Goal: Book appointment/travel/reservation

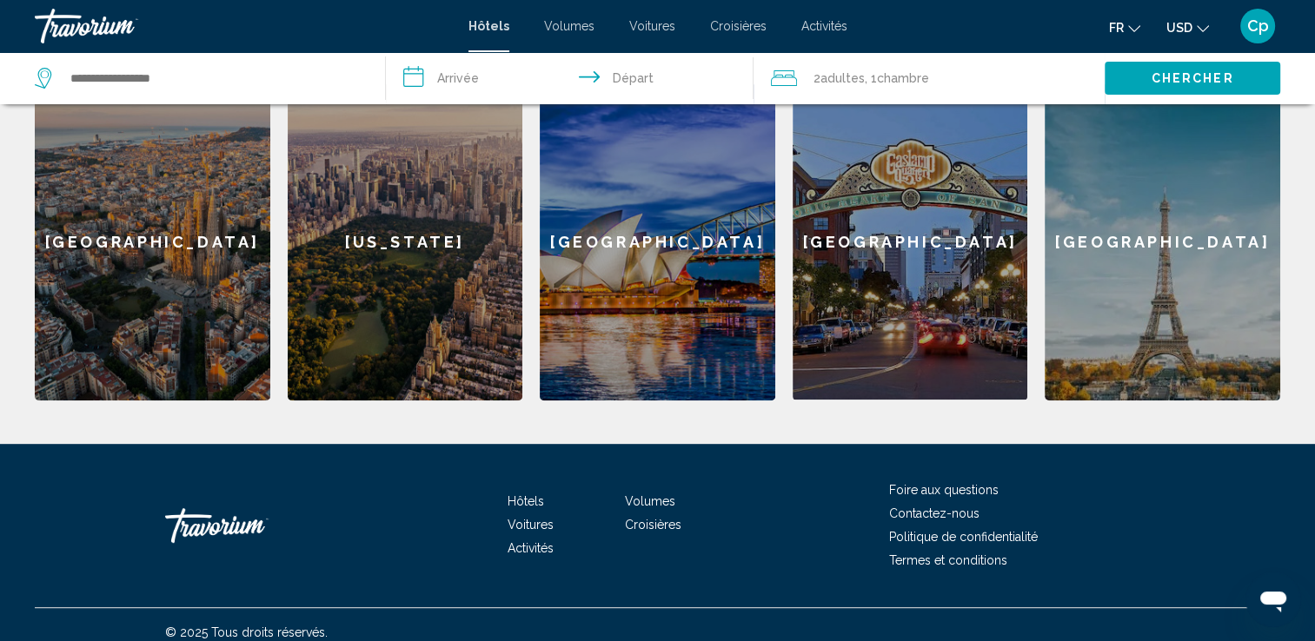
scroll to position [450, 0]
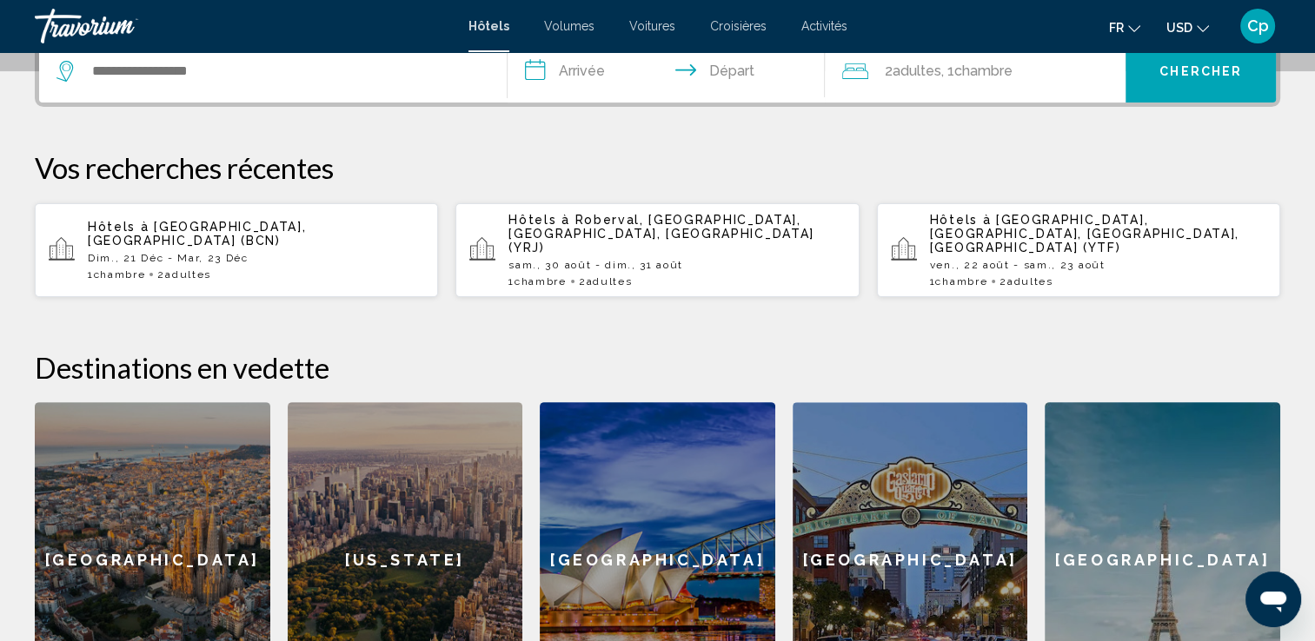
click at [547, 72] on input "**********" at bounding box center [669, 74] width 325 height 68
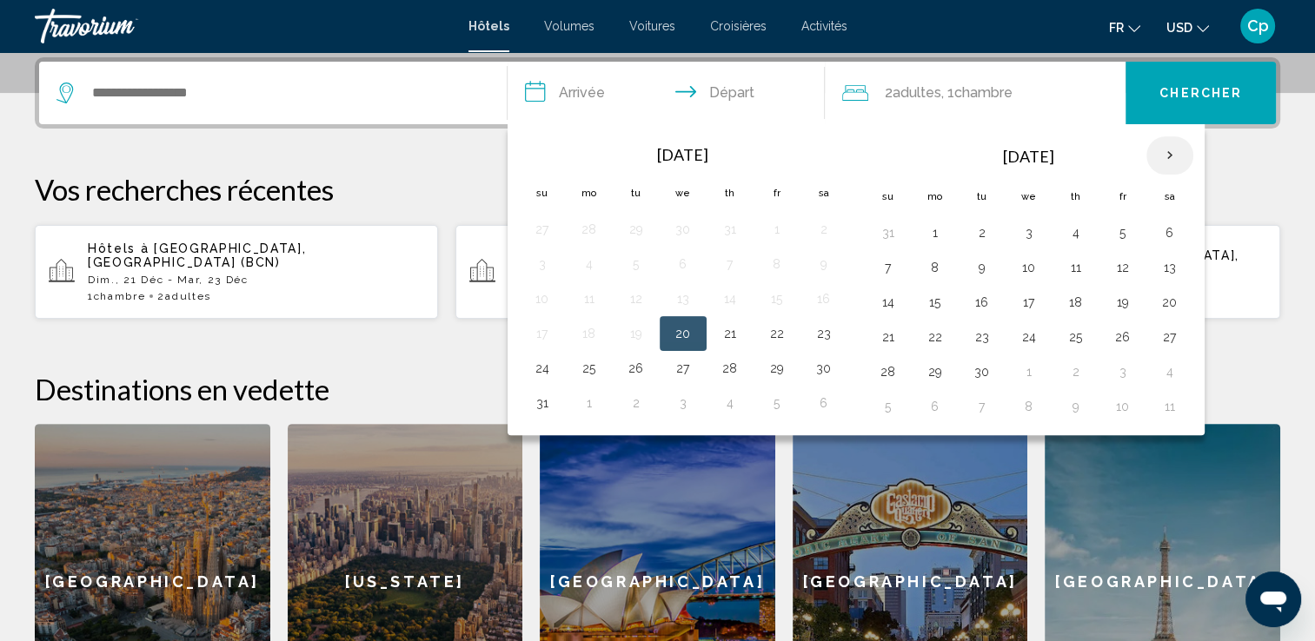
click at [1157, 156] on th "Next month" at bounding box center [1169, 155] width 47 height 38
click at [885, 334] on button "21" at bounding box center [888, 337] width 28 height 24
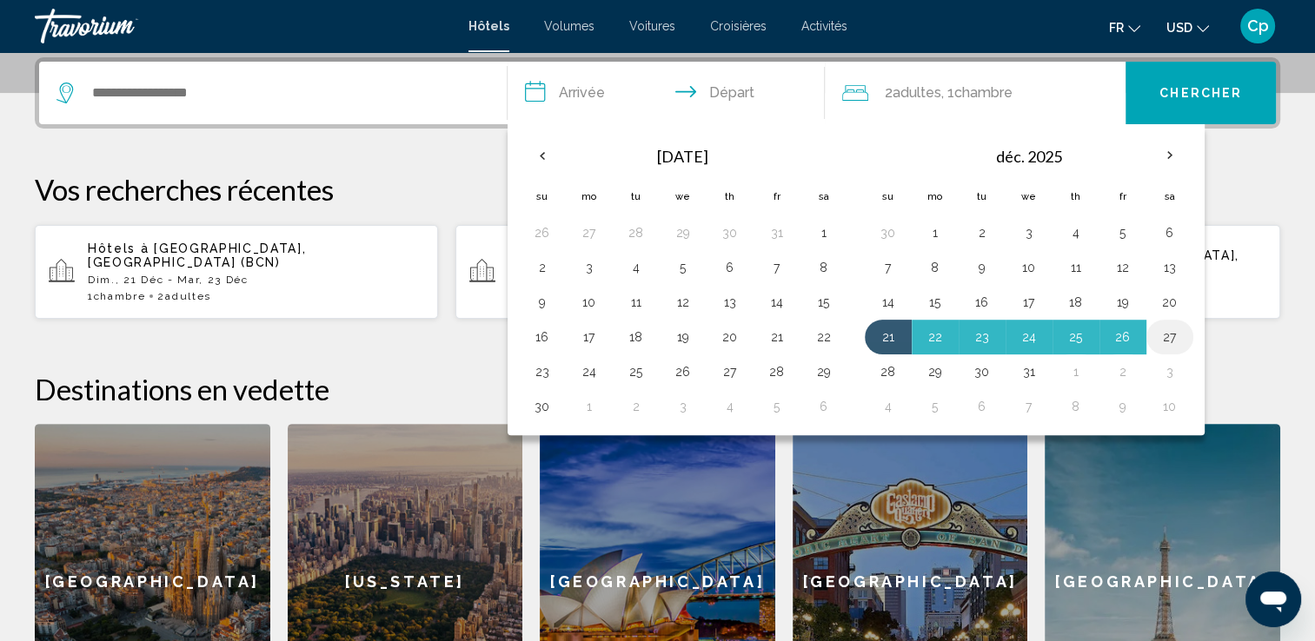
click at [1167, 328] on button "27" at bounding box center [1170, 337] width 28 height 24
type input "**********"
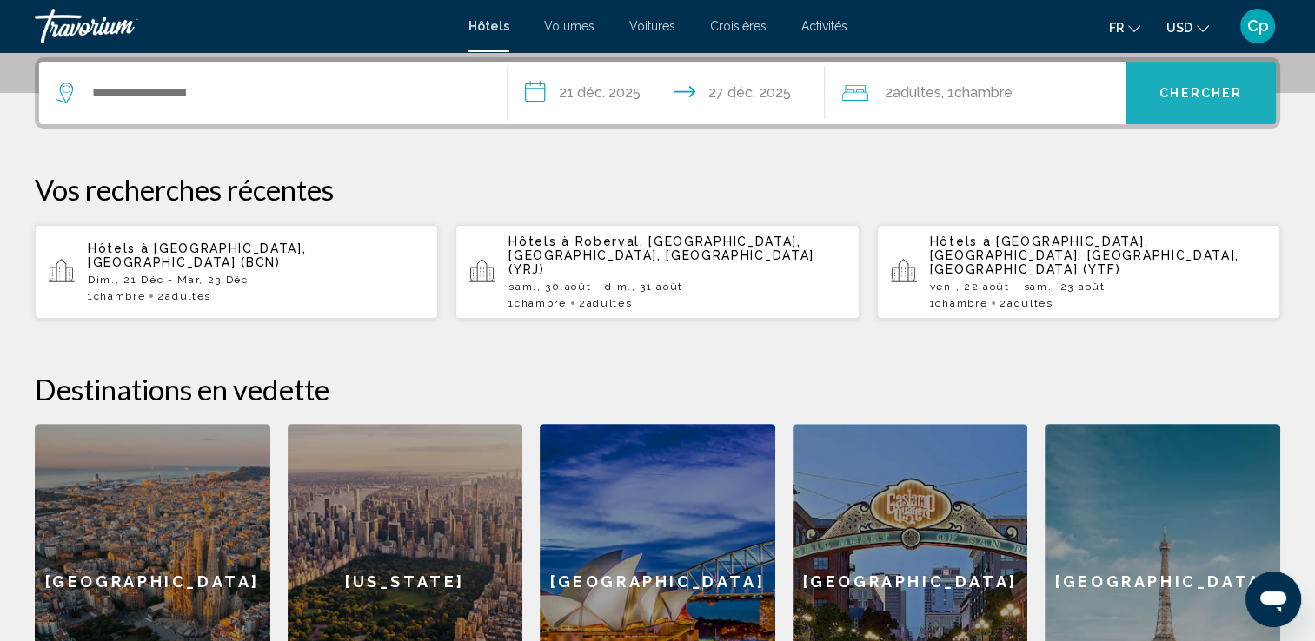
click at [1193, 95] on span "Chercher" at bounding box center [1200, 94] width 83 height 14
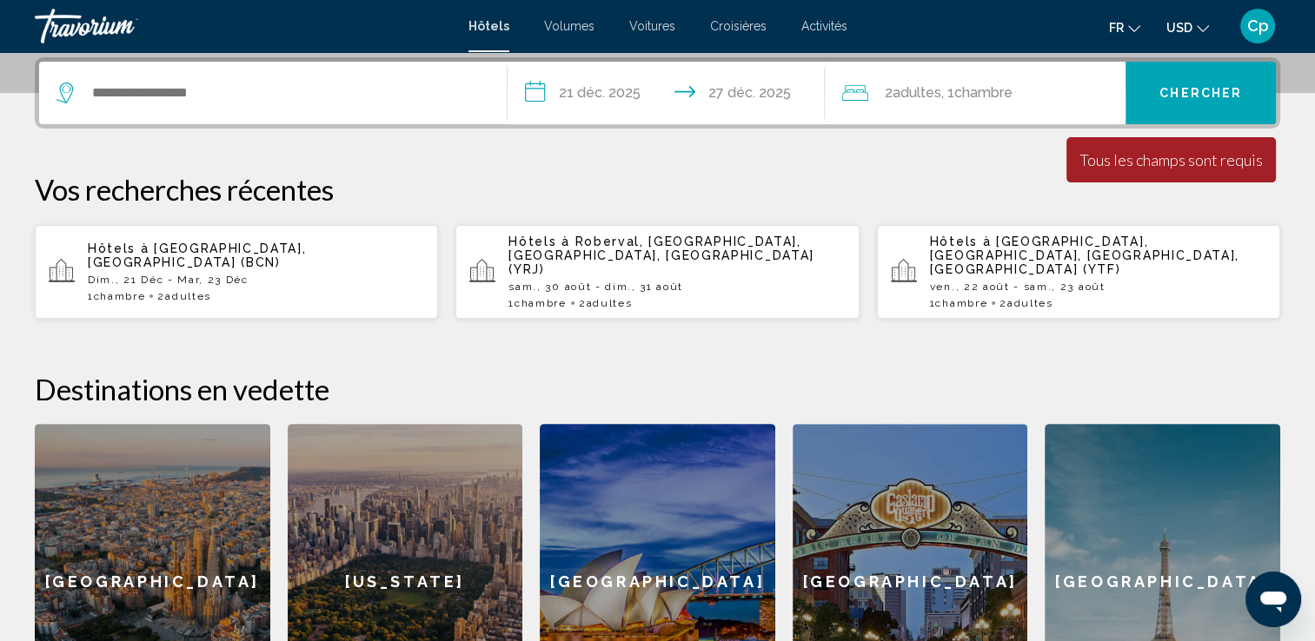
drag, startPoint x: 213, startPoint y: 531, endPoint x: 226, endPoint y: 519, distance: 17.8
click at [213, 531] on div "[GEOGRAPHIC_DATA]" at bounding box center [152, 582] width 235 height 316
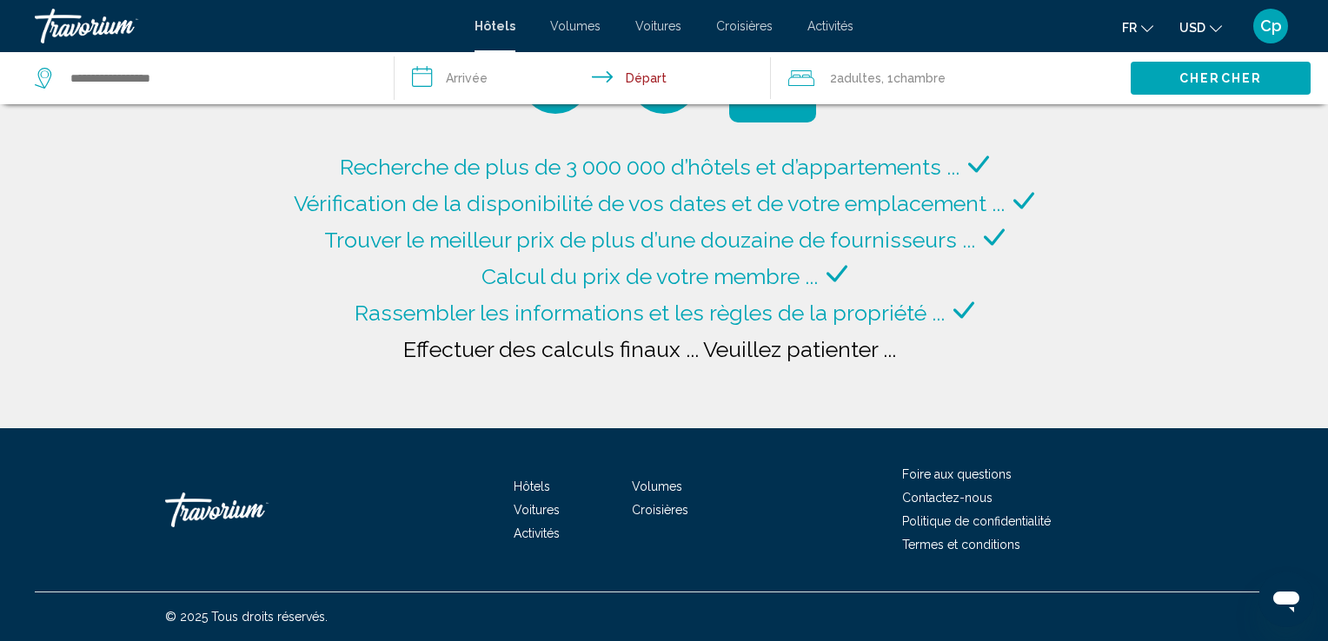
type input "**********"
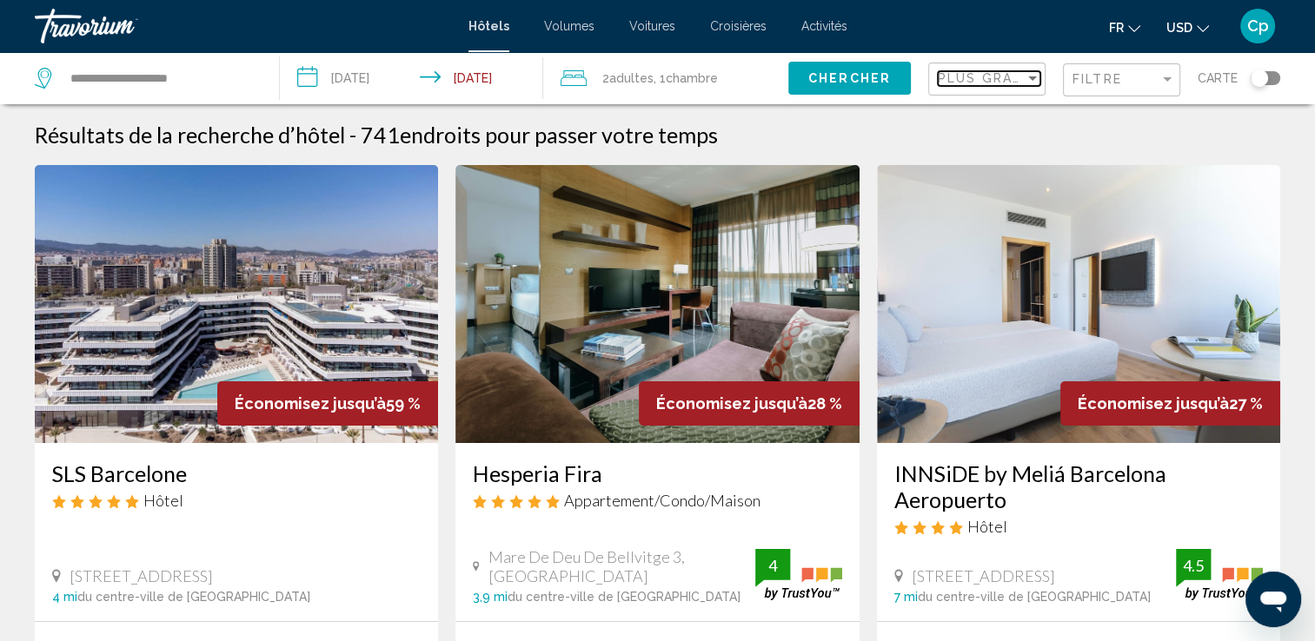
click at [1025, 82] on div "Trier par" at bounding box center [1032, 78] width 16 height 14
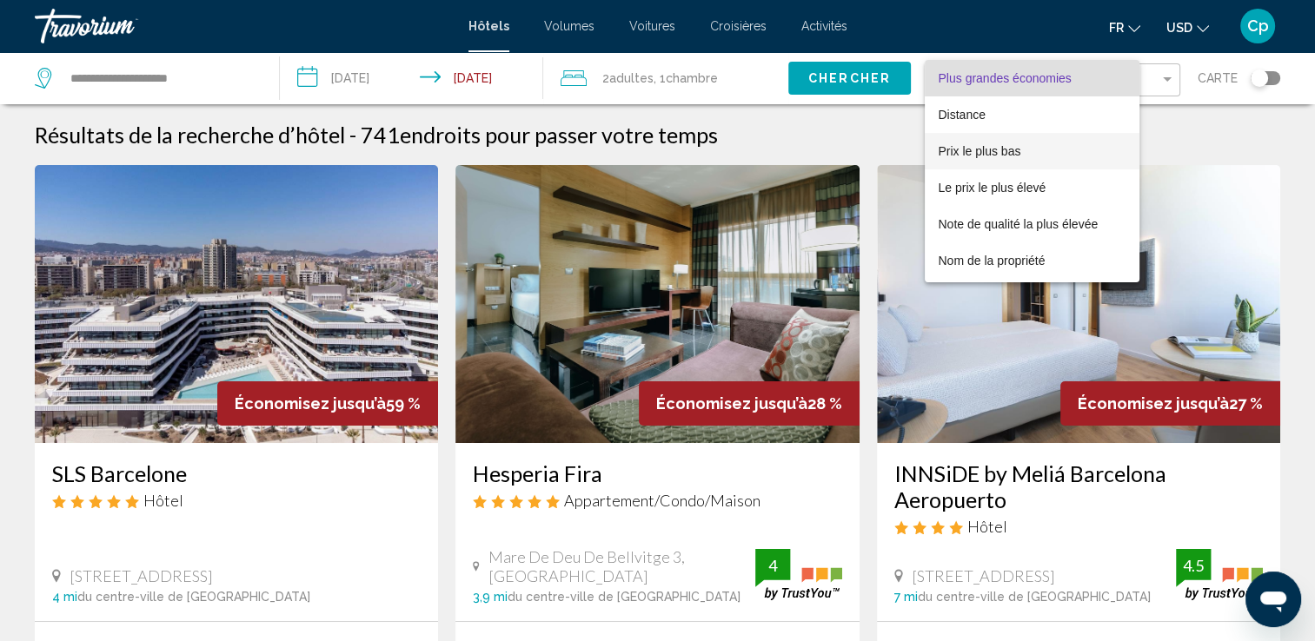
click at [993, 157] on span "Prix le plus bas" at bounding box center [979, 151] width 83 height 14
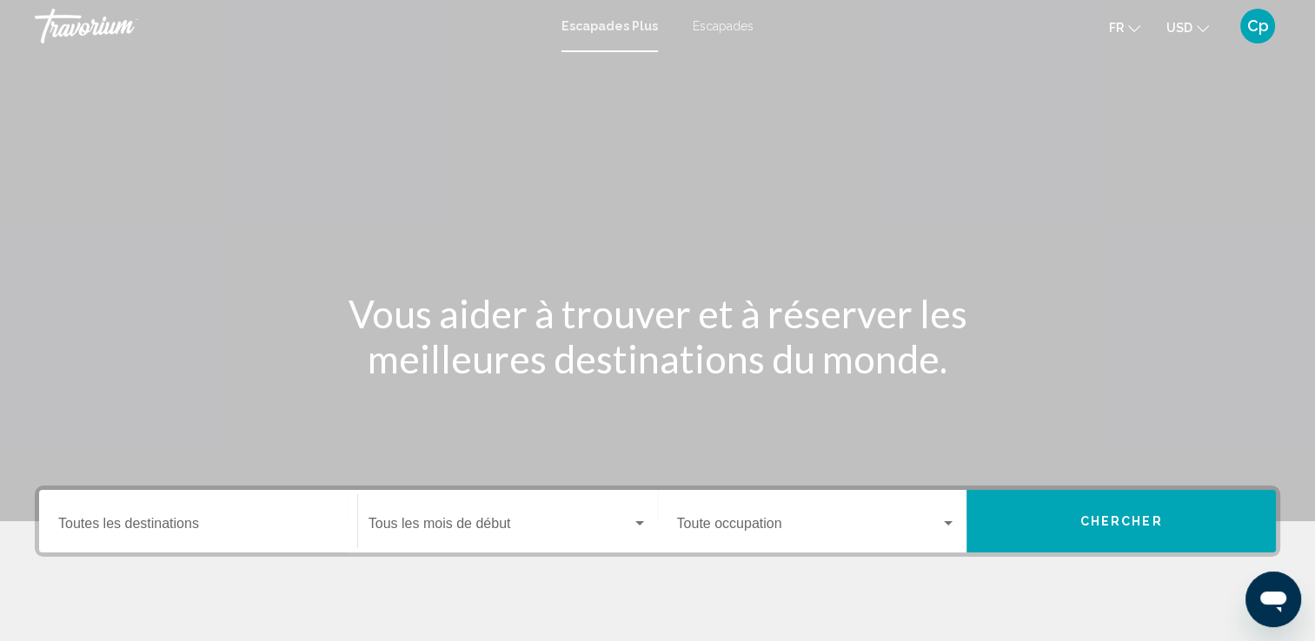
scroll to position [302, 0]
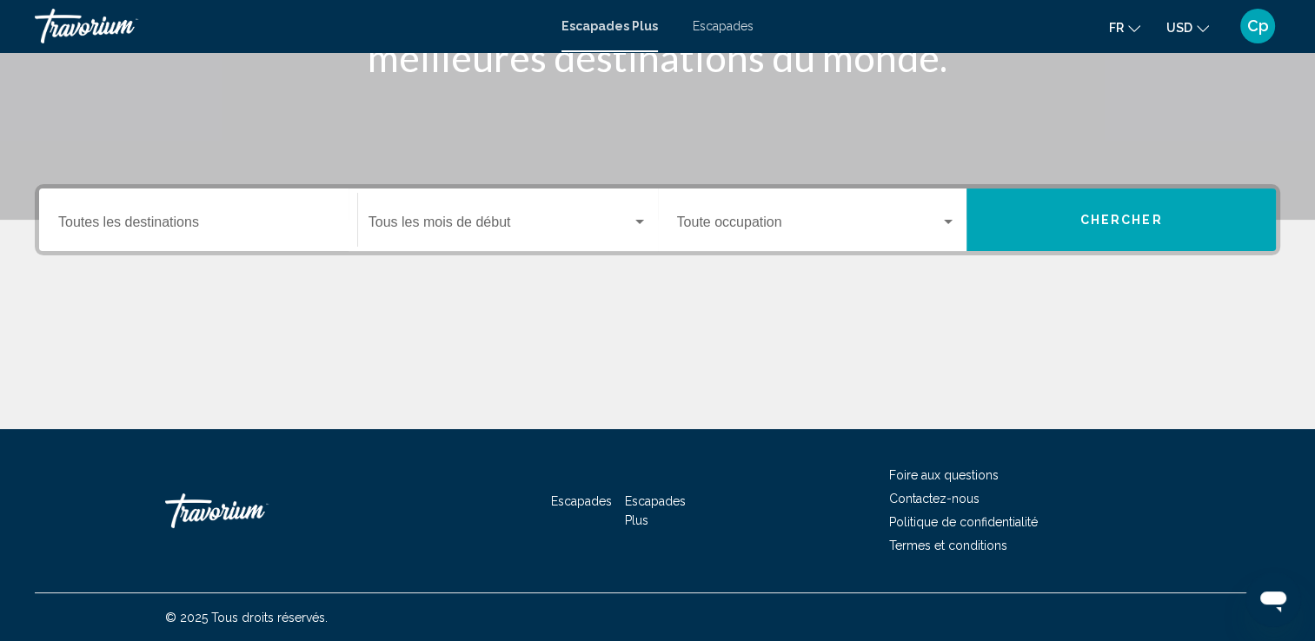
click at [471, 221] on span "Widget de recherche" at bounding box center [499, 226] width 263 height 16
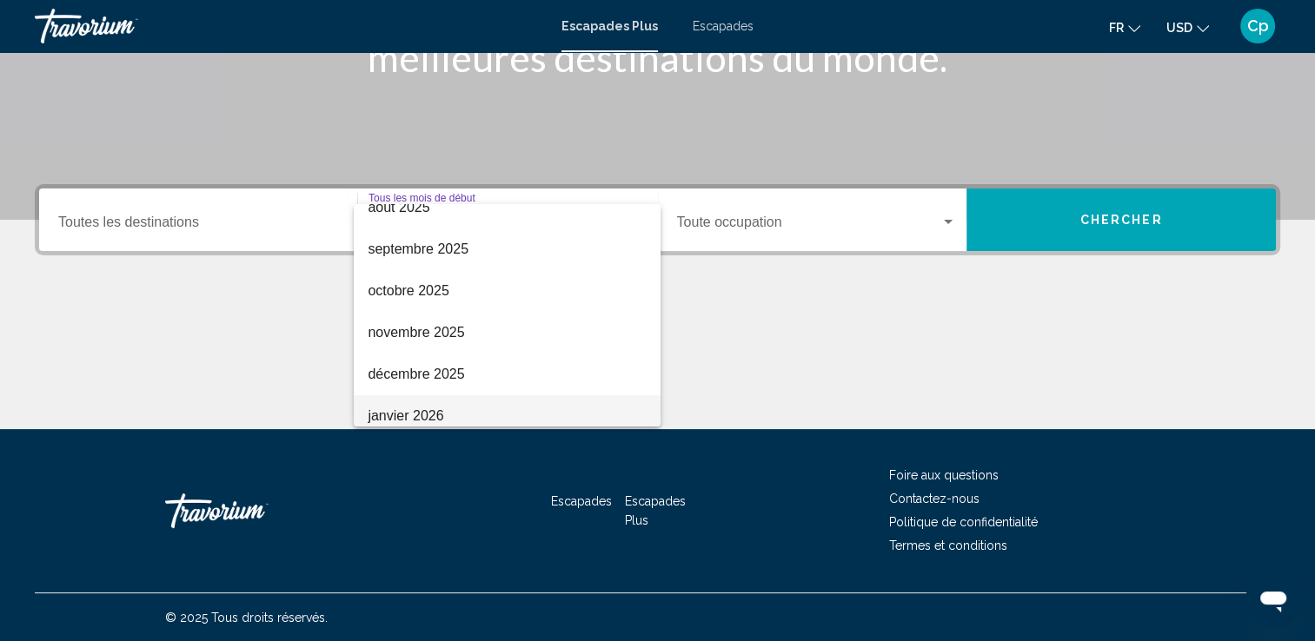
scroll to position [70, 0]
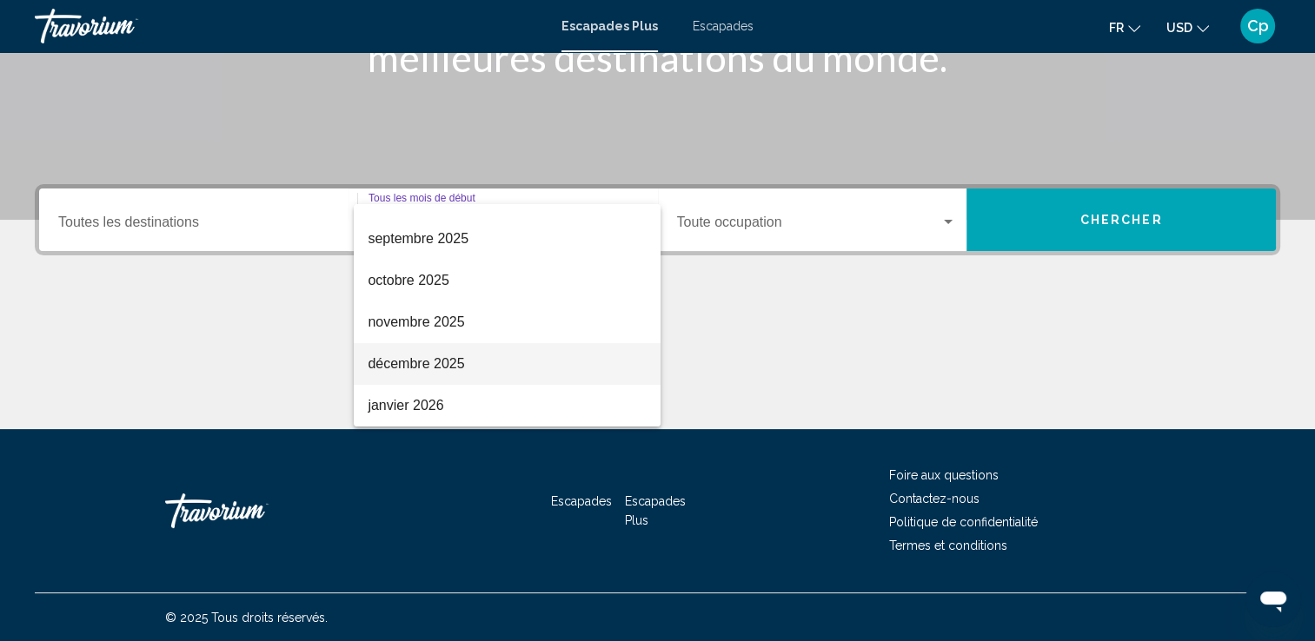
click at [513, 364] on span "décembre 2025" at bounding box center [507, 364] width 279 height 42
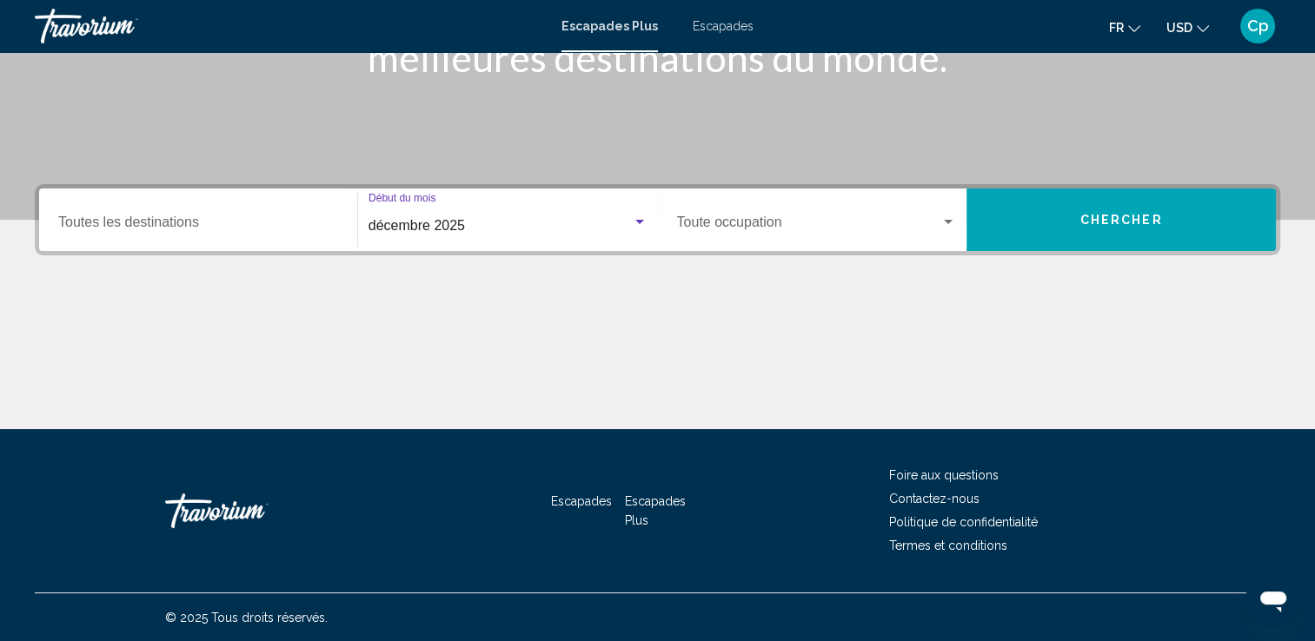
click at [1077, 222] on button "Chercher" at bounding box center [1120, 220] width 309 height 63
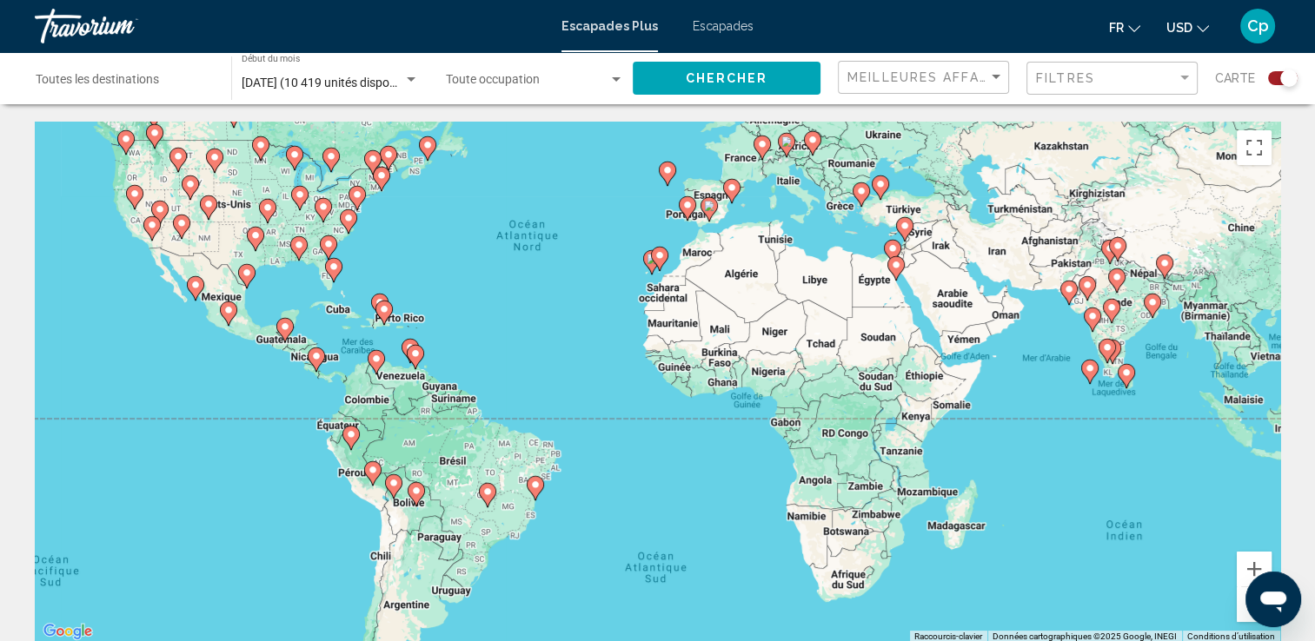
drag, startPoint x: 779, startPoint y: 381, endPoint x: 713, endPoint y: 278, distance: 122.7
click at [713, 278] on div "Pour activer le glissement du marqueur avec le clavier, appuyez sur Alt+Entrée.…" at bounding box center [657, 382] width 1245 height 521
click at [733, 187] on image "Contenu principal" at bounding box center [731, 187] width 10 height 10
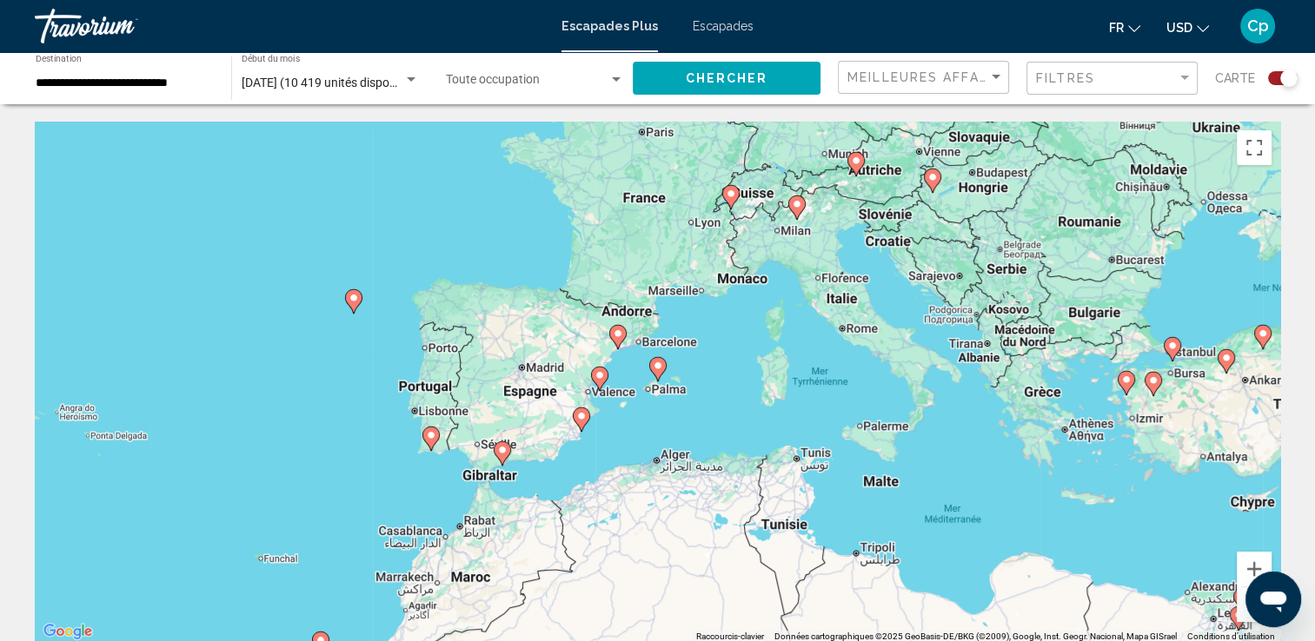
click at [622, 332] on image "Contenu principal" at bounding box center [618, 333] width 10 height 10
type input "**********"
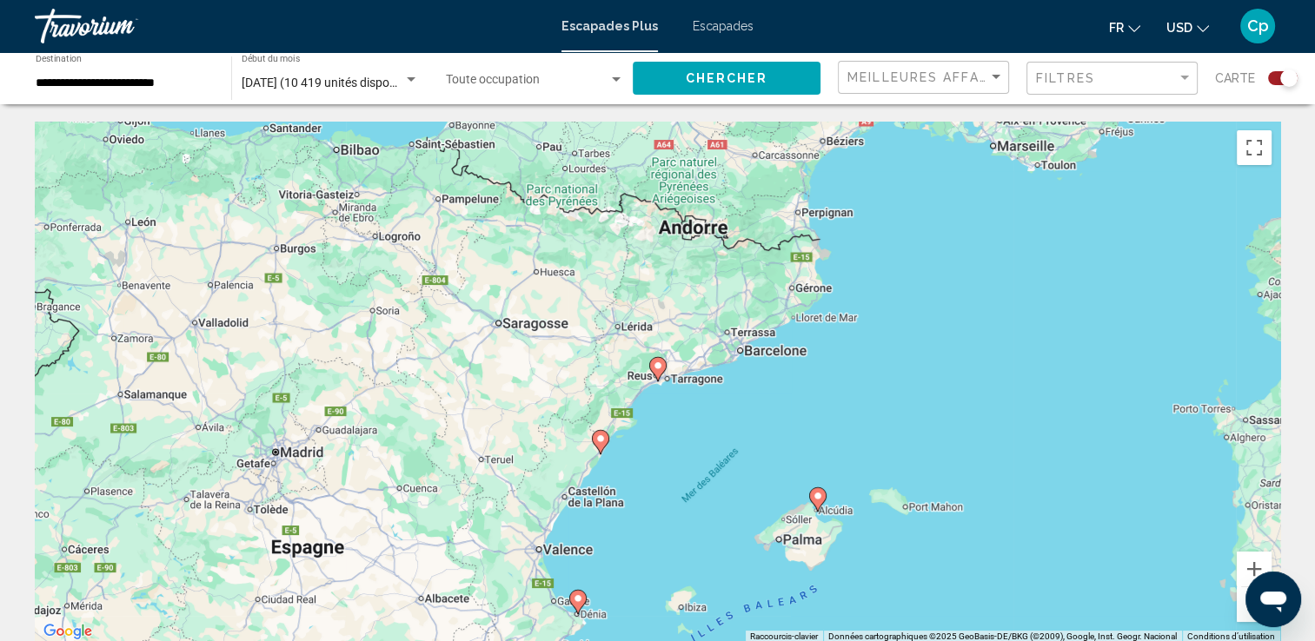
click at [657, 365] on image "Contenu principal" at bounding box center [658, 366] width 10 height 10
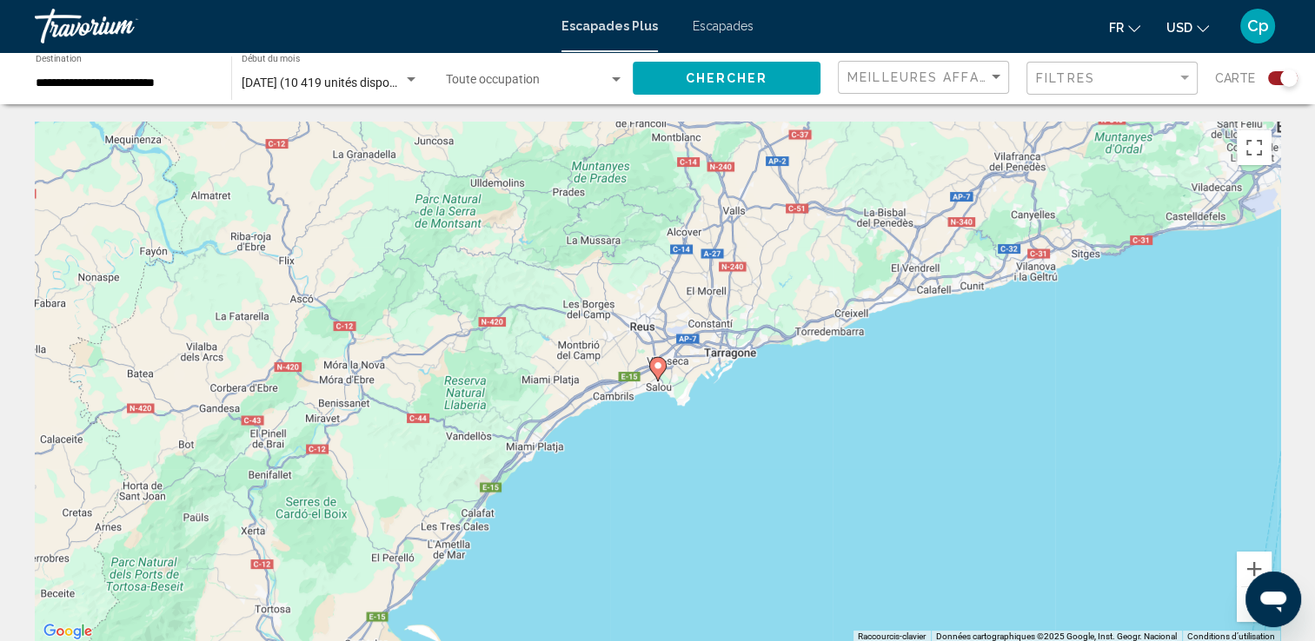
click at [659, 368] on image "Contenu principal" at bounding box center [658, 366] width 10 height 10
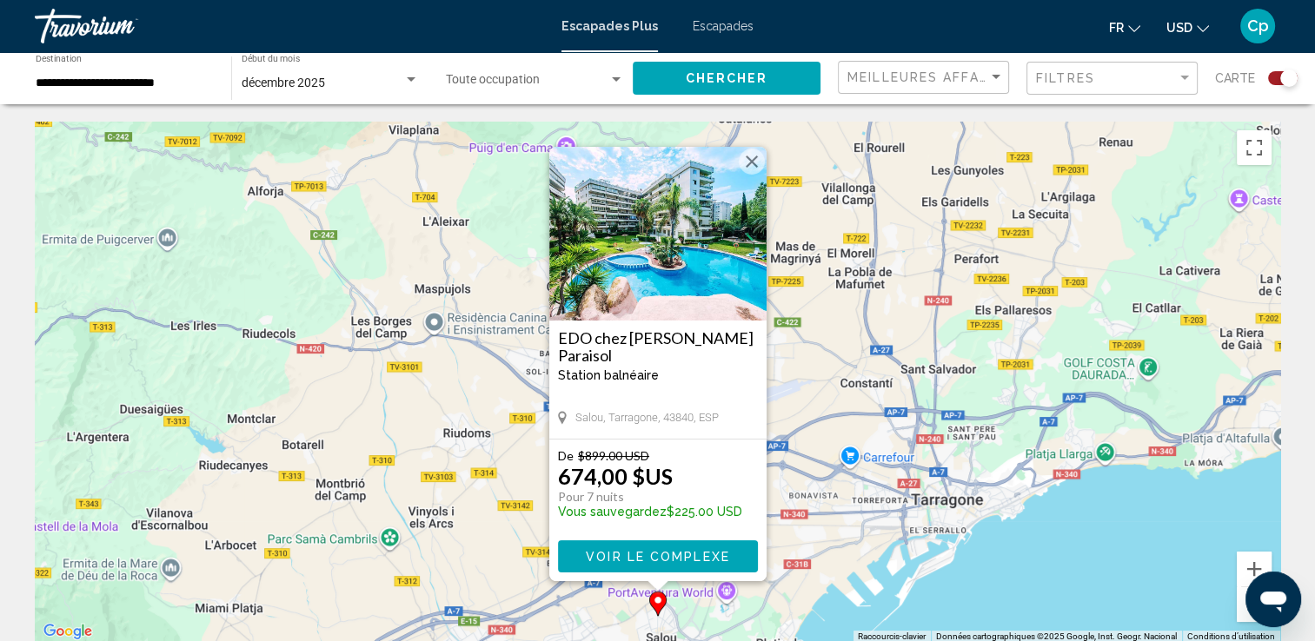
click at [746, 159] on button "Fermer" at bounding box center [752, 162] width 26 height 26
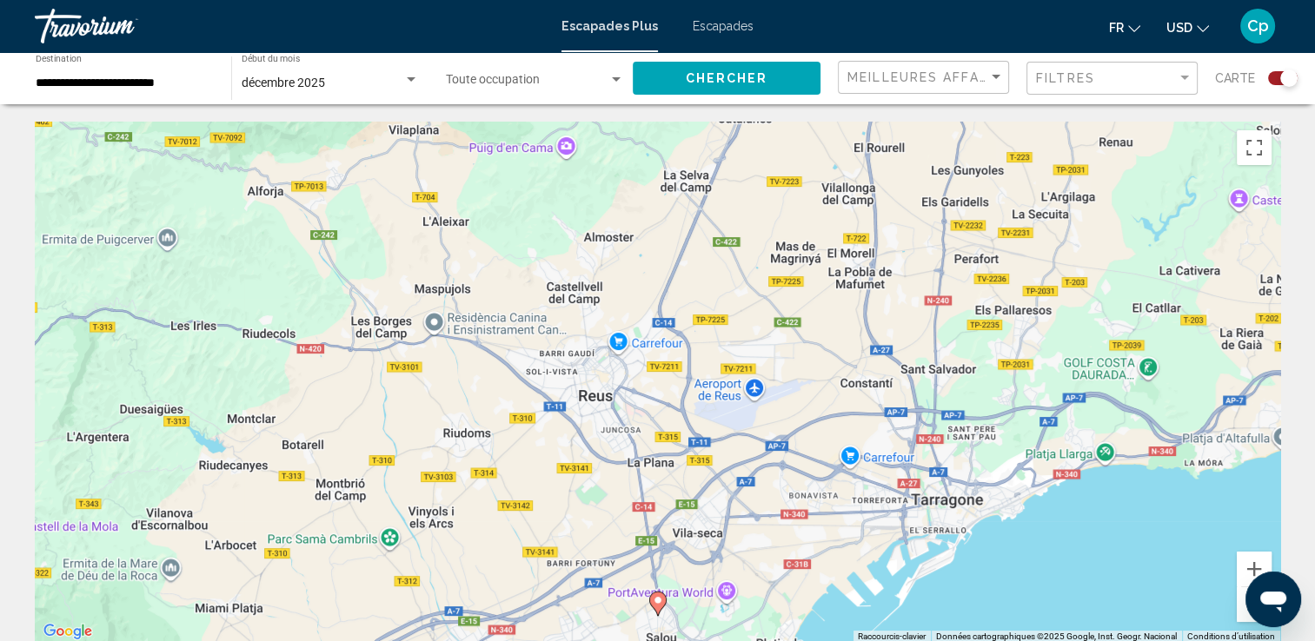
scroll to position [318, 0]
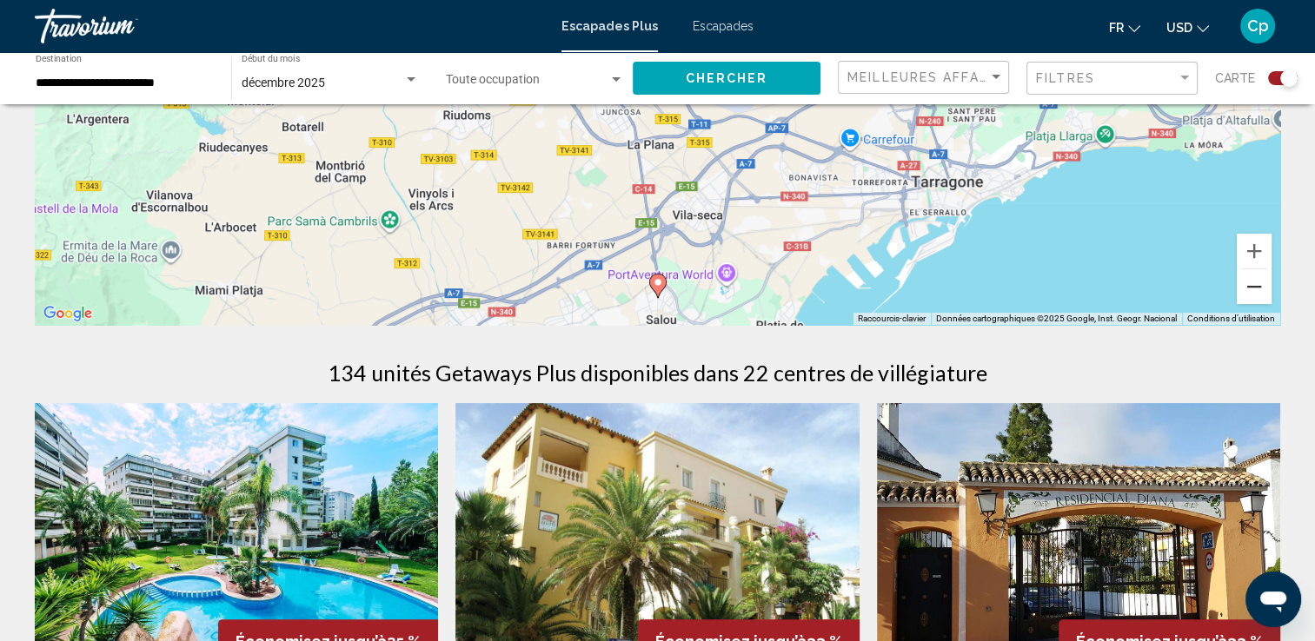
click at [1254, 287] on button "Zoom arrière" at bounding box center [1253, 286] width 35 height 35
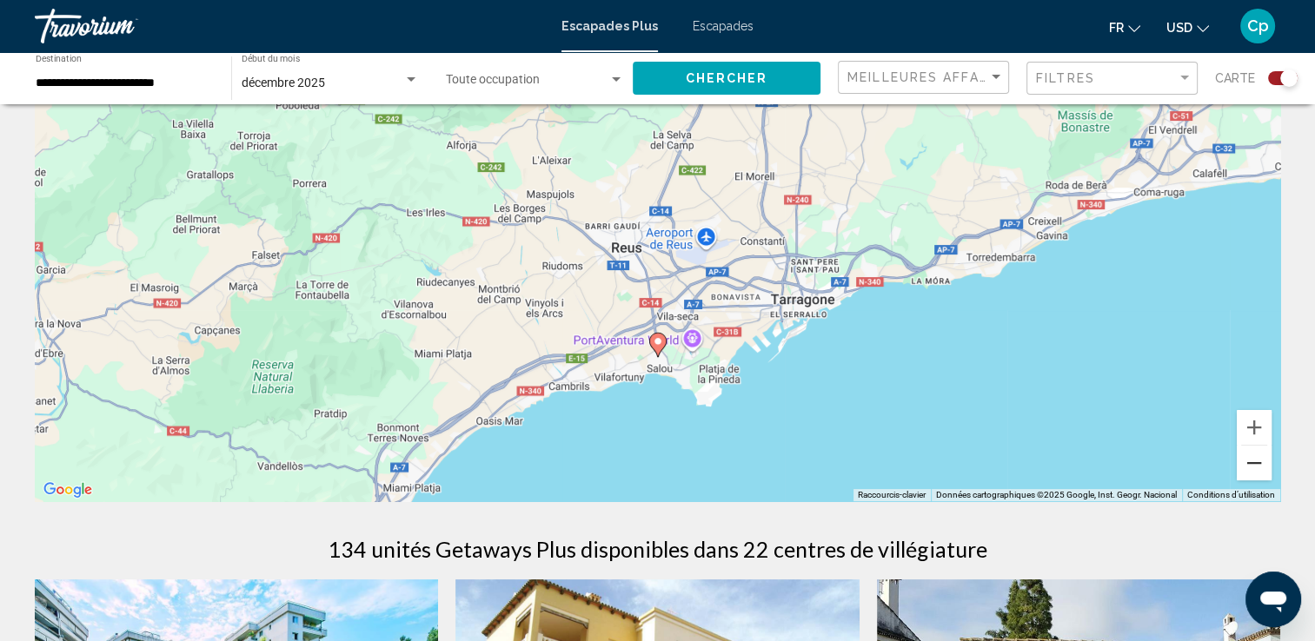
scroll to position [165, 0]
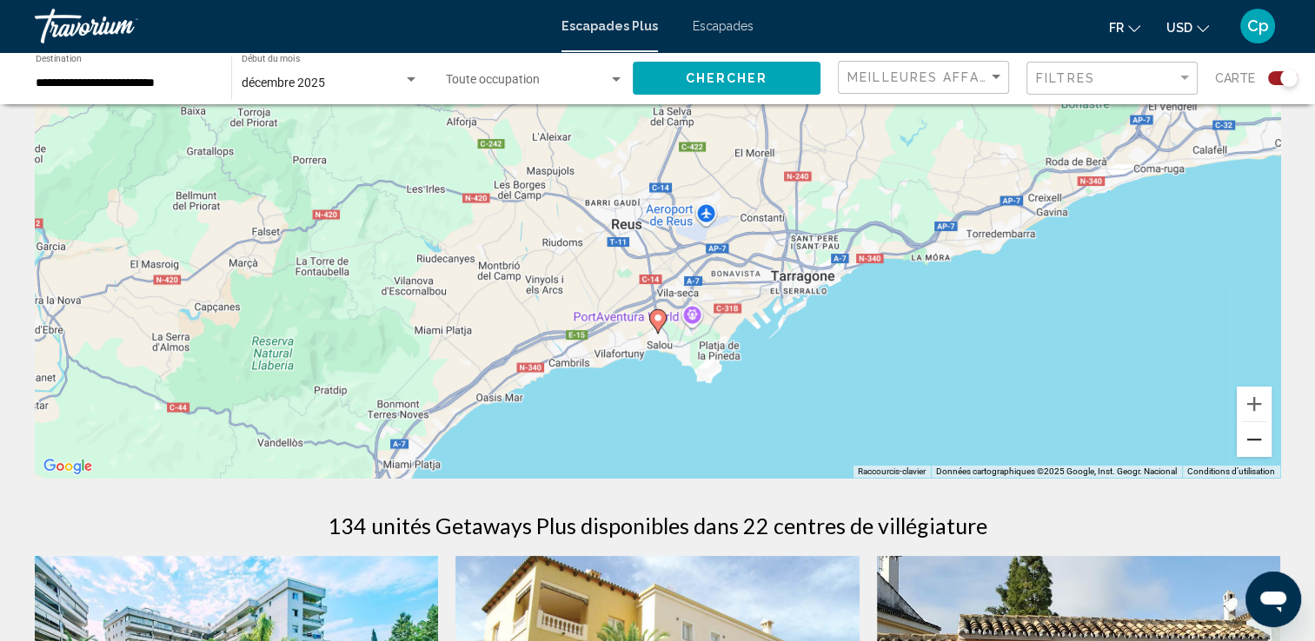
click at [1251, 440] on button "Zoom arrière" at bounding box center [1253, 439] width 35 height 35
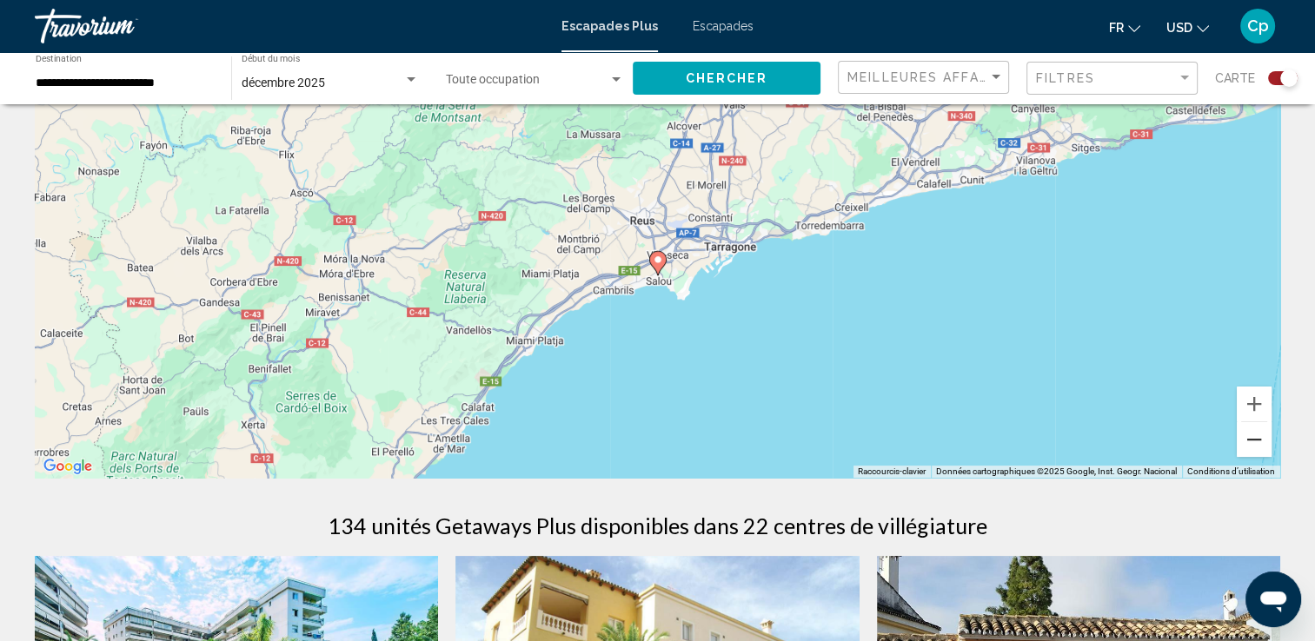
click at [1251, 440] on button "Zoom arrière" at bounding box center [1253, 439] width 35 height 35
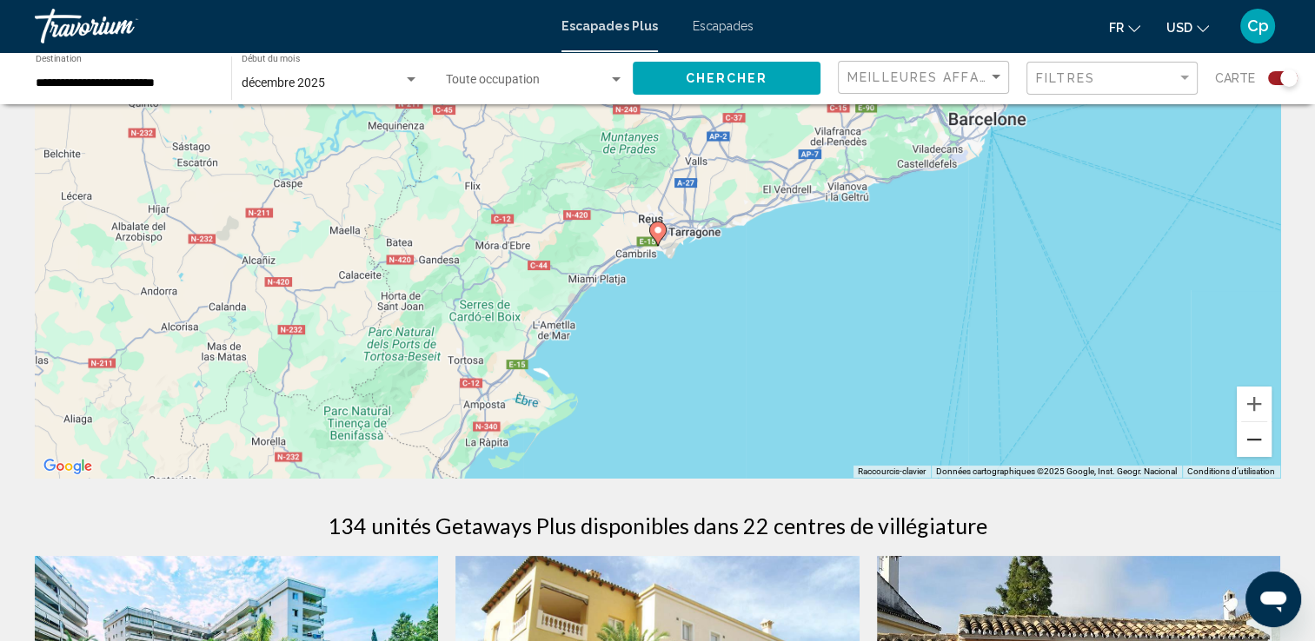
click at [1251, 440] on button "Zoom arrière" at bounding box center [1253, 439] width 35 height 35
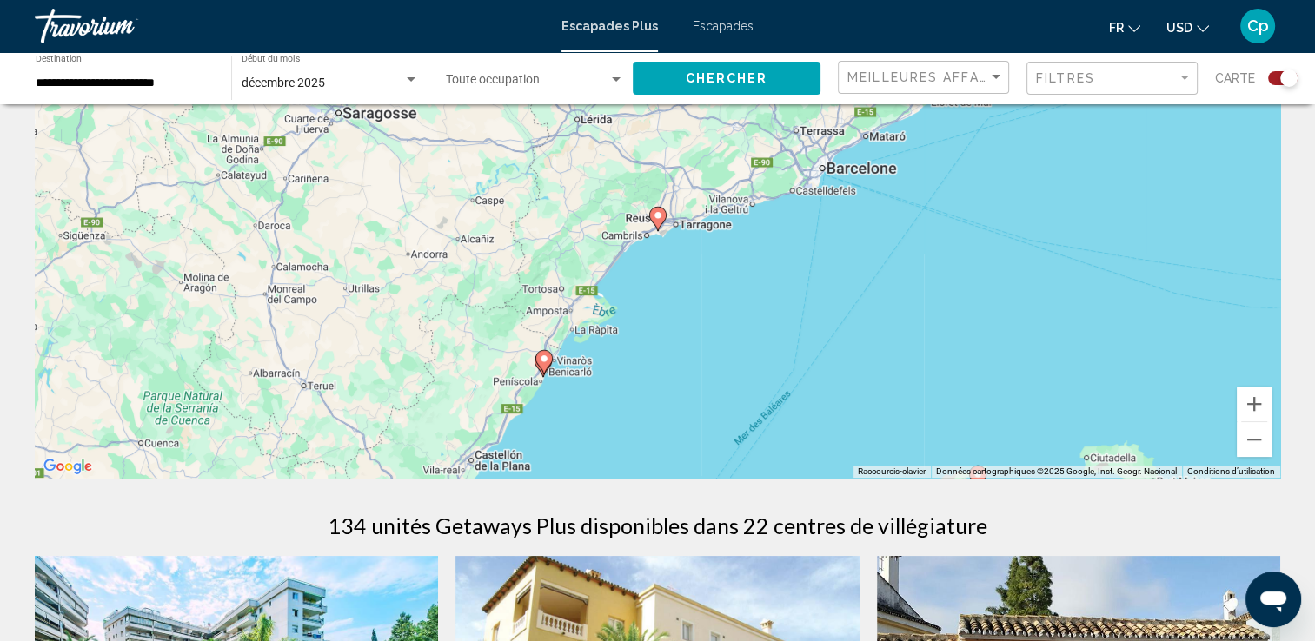
click at [546, 356] on image "Contenu principal" at bounding box center [544, 359] width 10 height 10
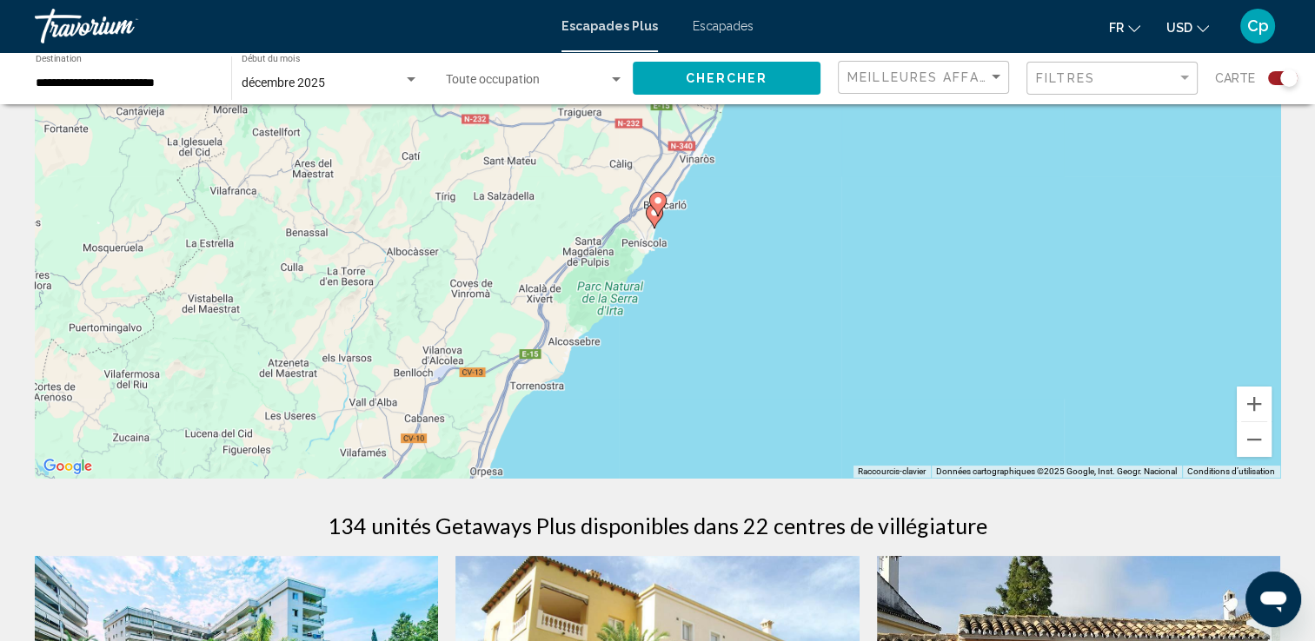
click at [659, 199] on image "Contenu principal" at bounding box center [658, 201] width 10 height 10
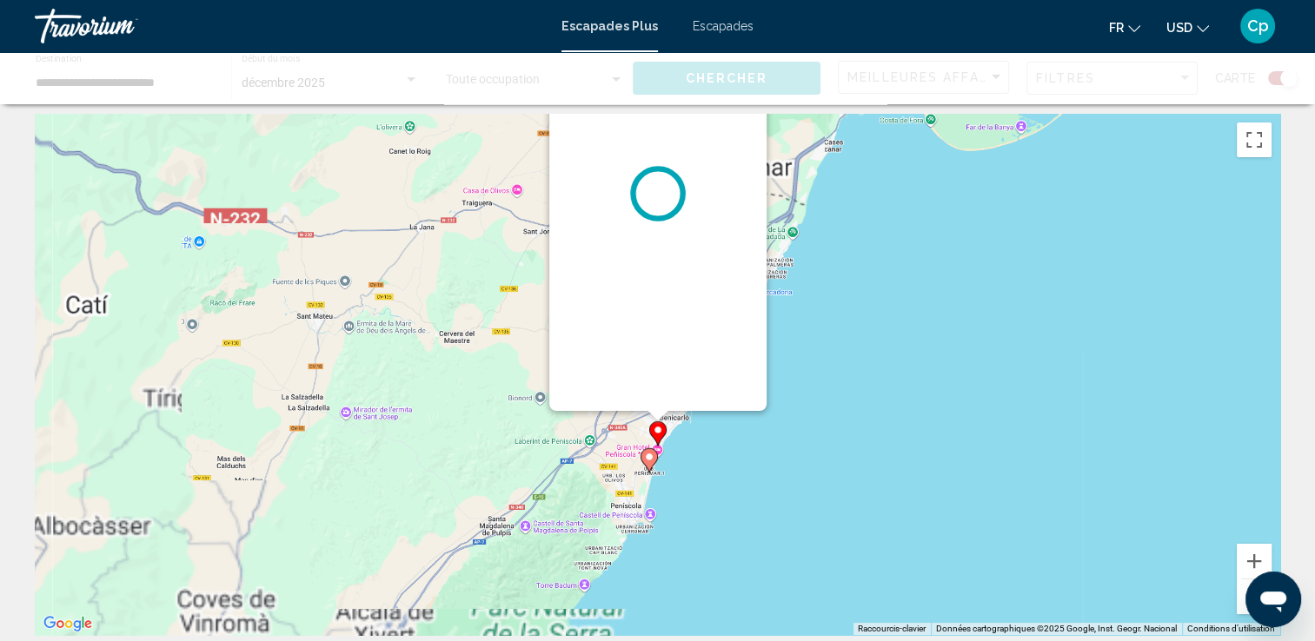
scroll to position [0, 0]
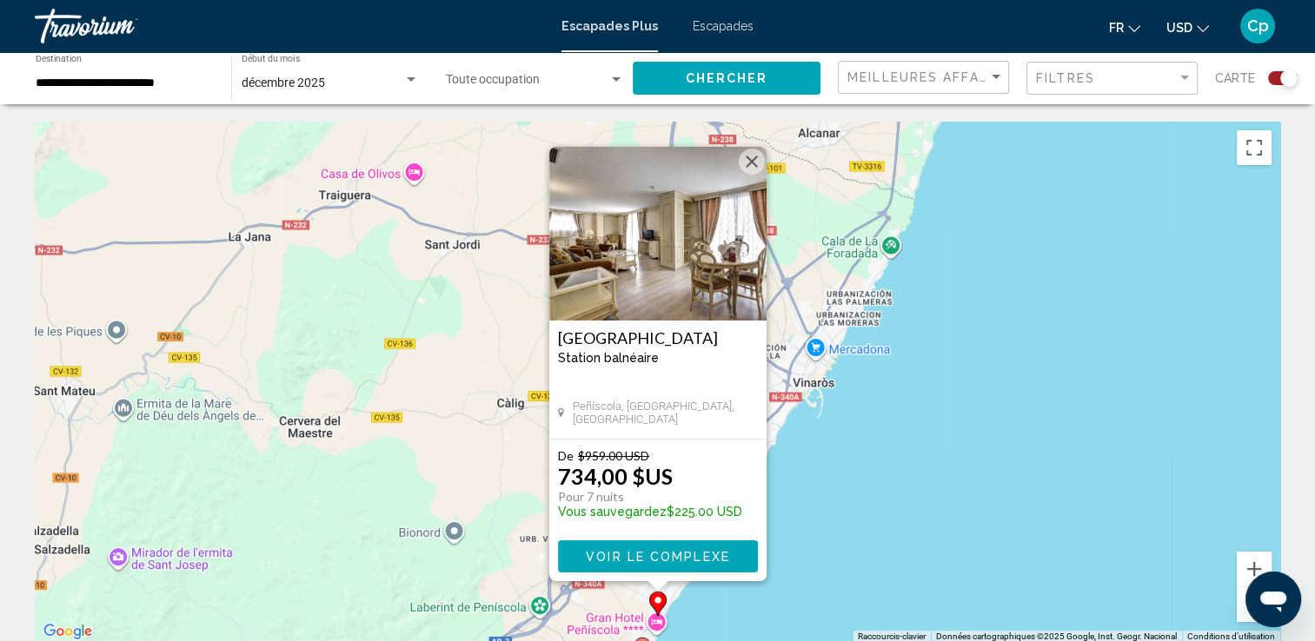
click at [752, 160] on button "Fermer" at bounding box center [752, 162] width 26 height 26
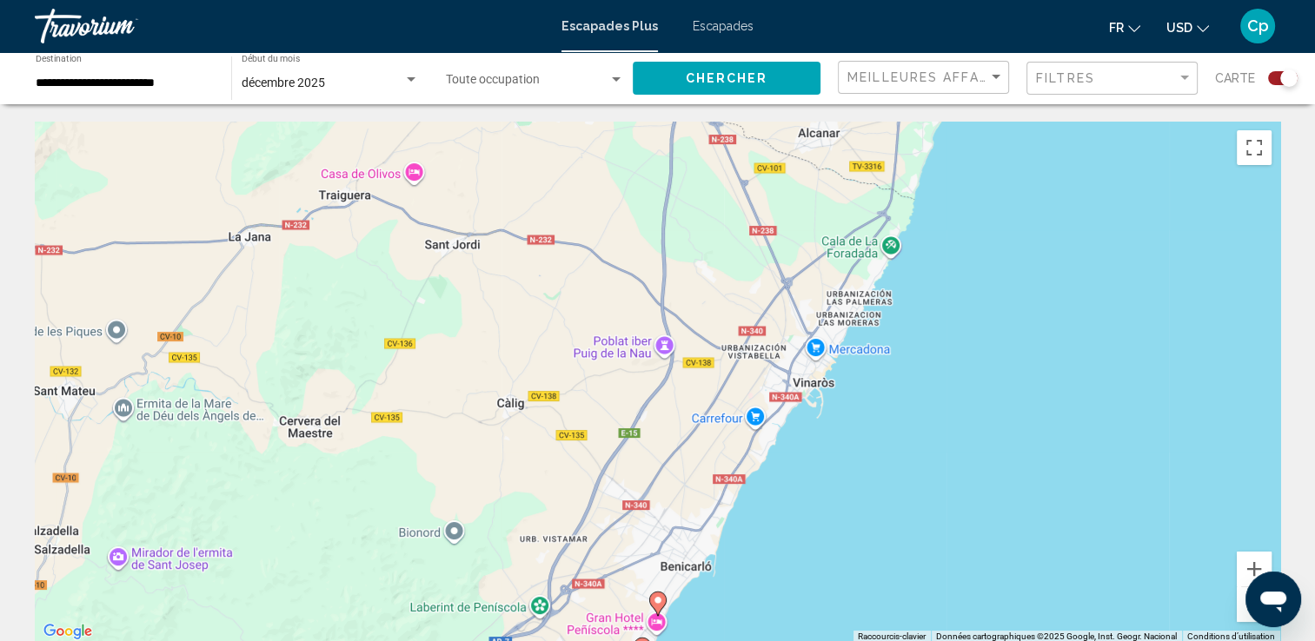
scroll to position [318, 0]
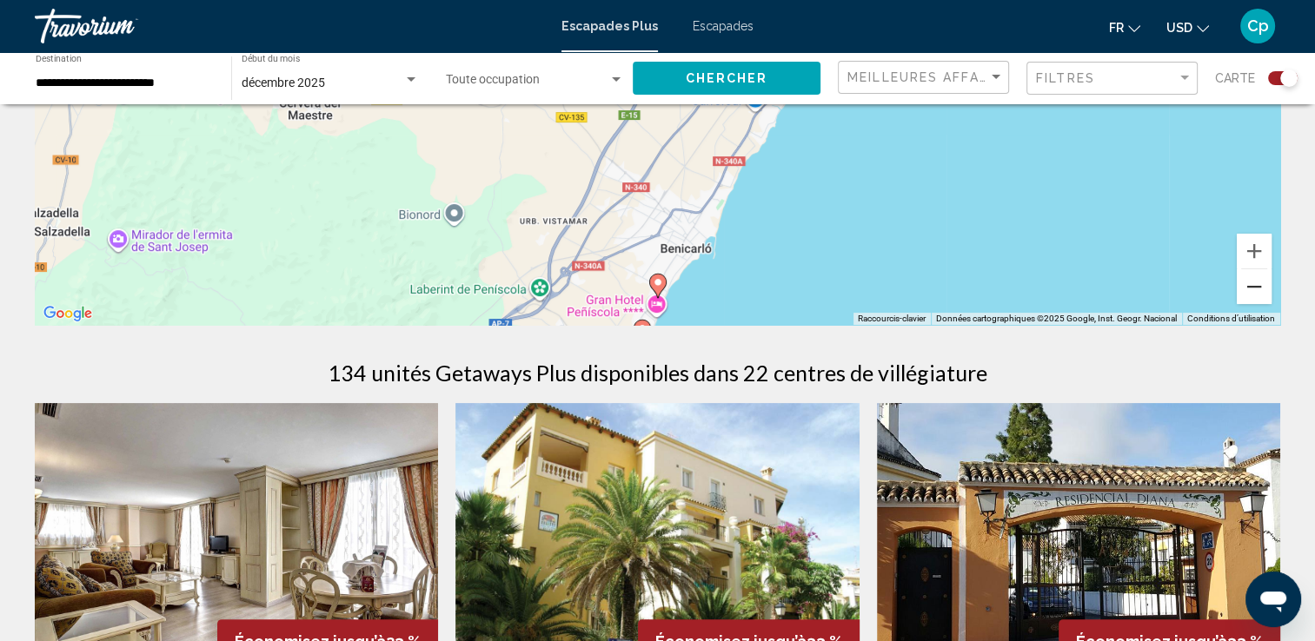
click at [1259, 285] on button "Zoom arrière" at bounding box center [1253, 286] width 35 height 35
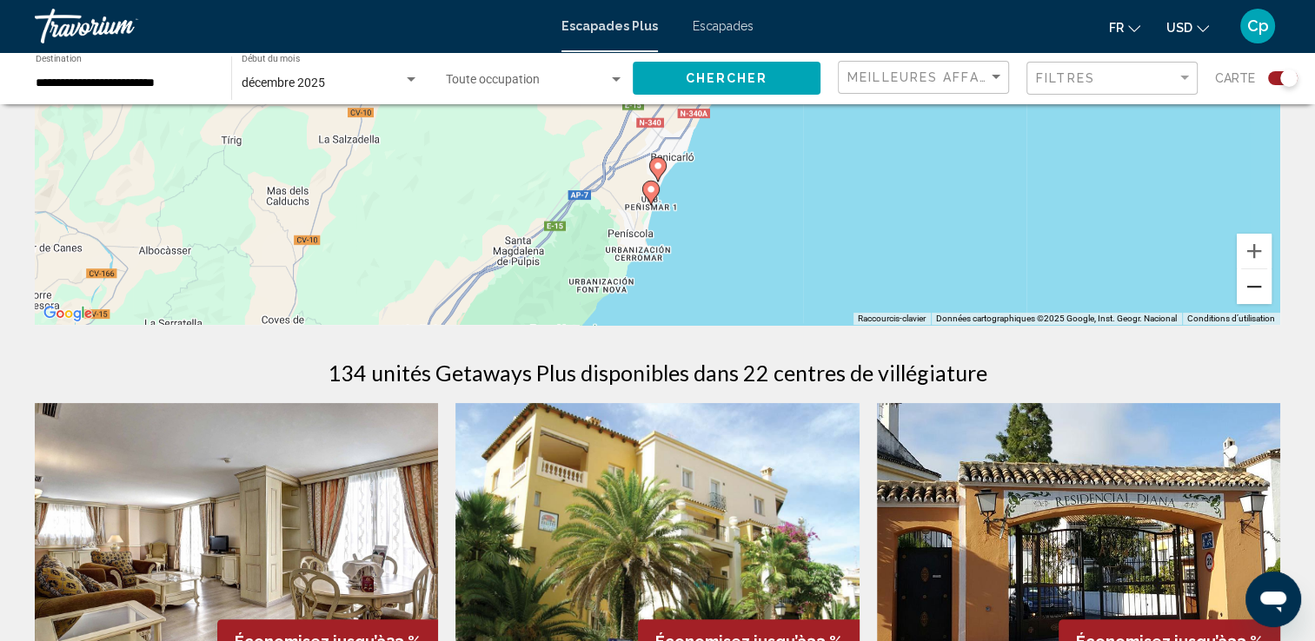
click at [1259, 285] on button "Zoom arrière" at bounding box center [1253, 286] width 35 height 35
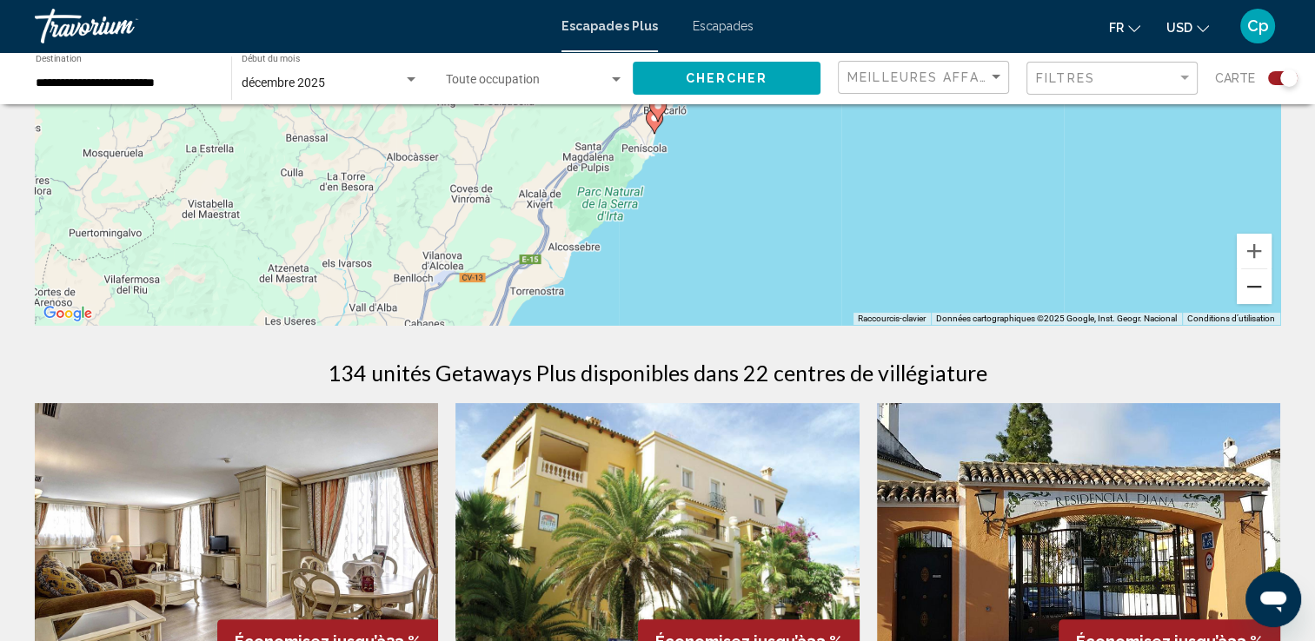
click at [1259, 285] on button "Zoom arrière" at bounding box center [1253, 286] width 35 height 35
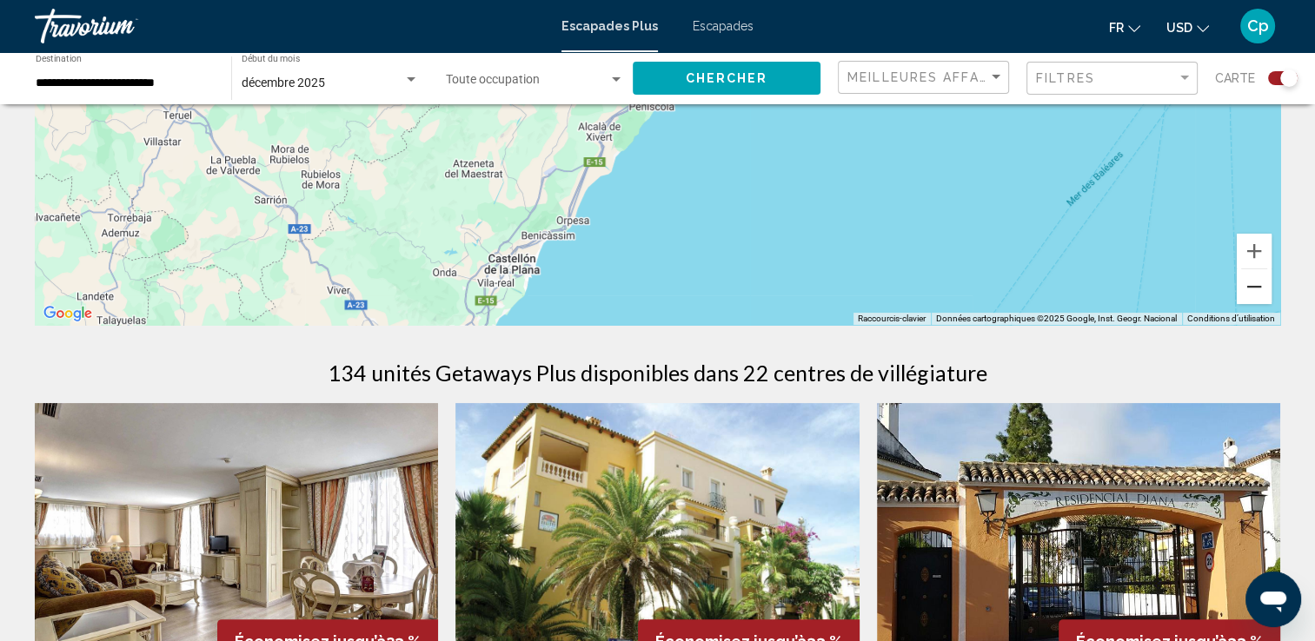
click at [1259, 285] on button "Zoom arrière" at bounding box center [1253, 286] width 35 height 35
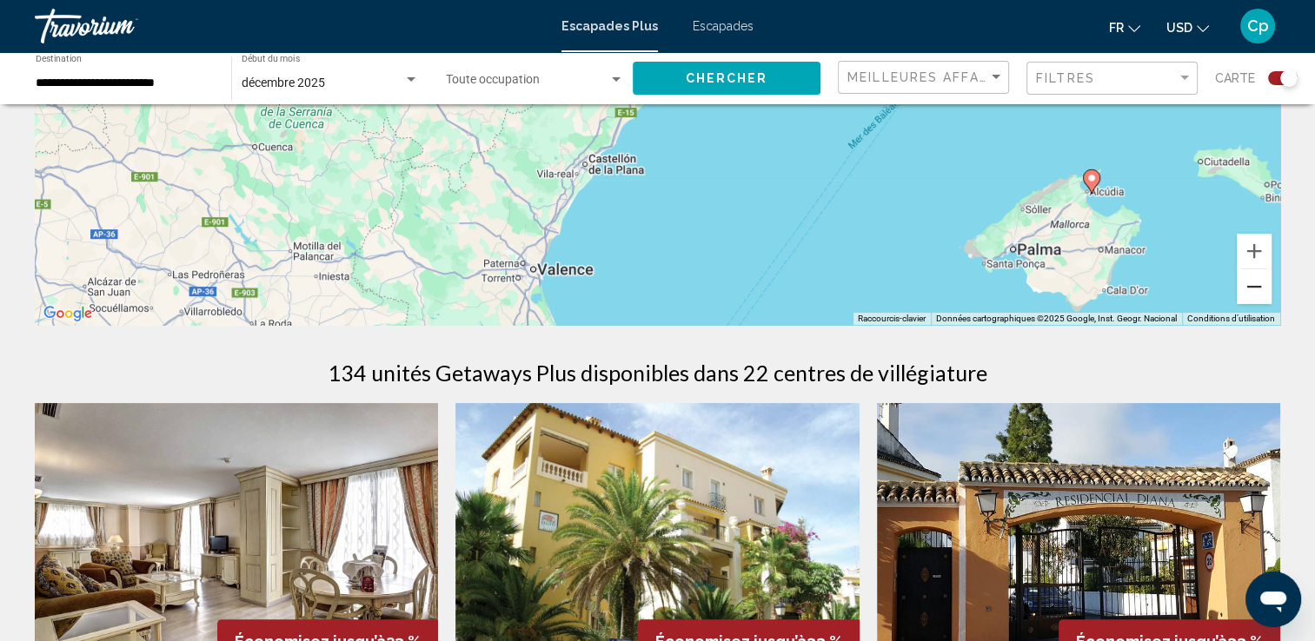
click at [1258, 290] on button "Zoom arrière" at bounding box center [1253, 286] width 35 height 35
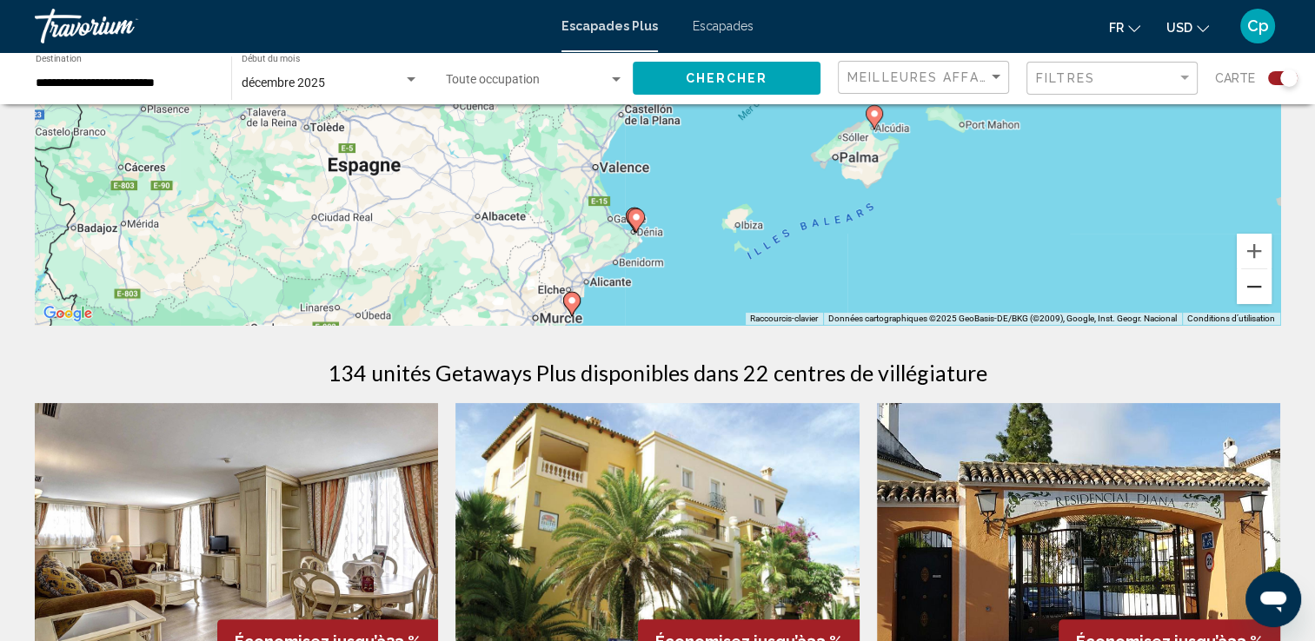
scroll to position [0, 0]
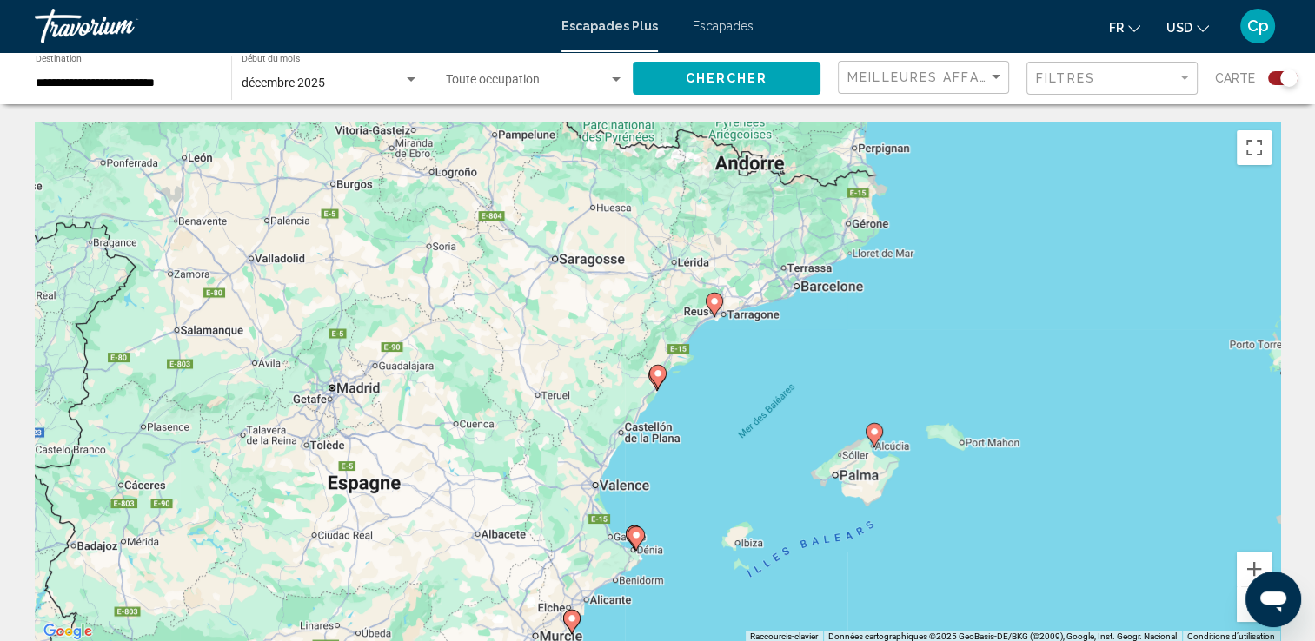
click at [1242, 611] on button "Zoom arrière" at bounding box center [1253, 604] width 35 height 35
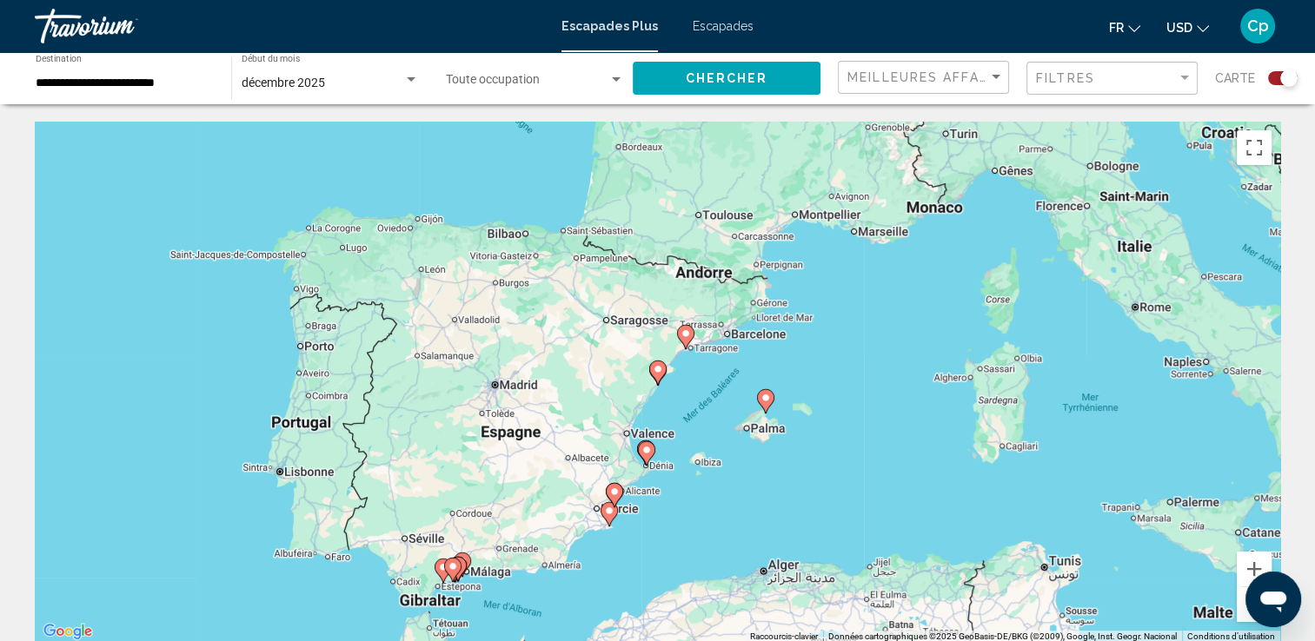
click at [463, 557] on gmp-advanced-marker "Contenu principal" at bounding box center [457, 569] width 17 height 26
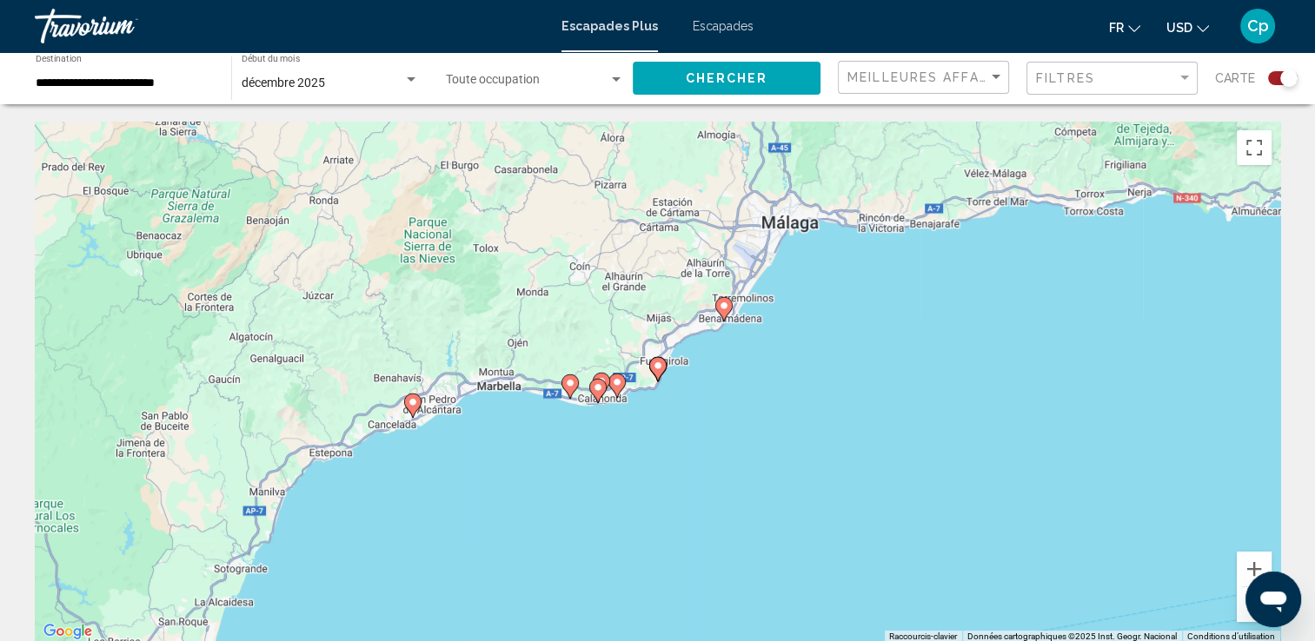
click at [723, 310] on image "Contenu principal" at bounding box center [724, 306] width 10 height 10
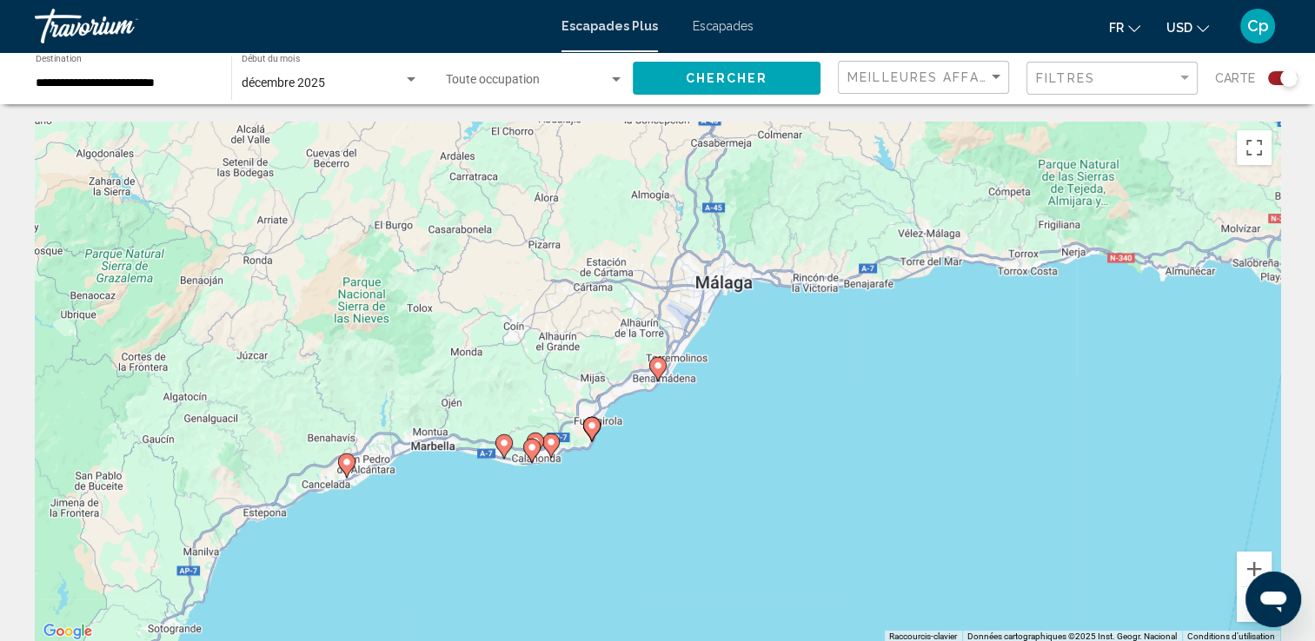
click at [657, 370] on image "Contenu principal" at bounding box center [658, 366] width 10 height 10
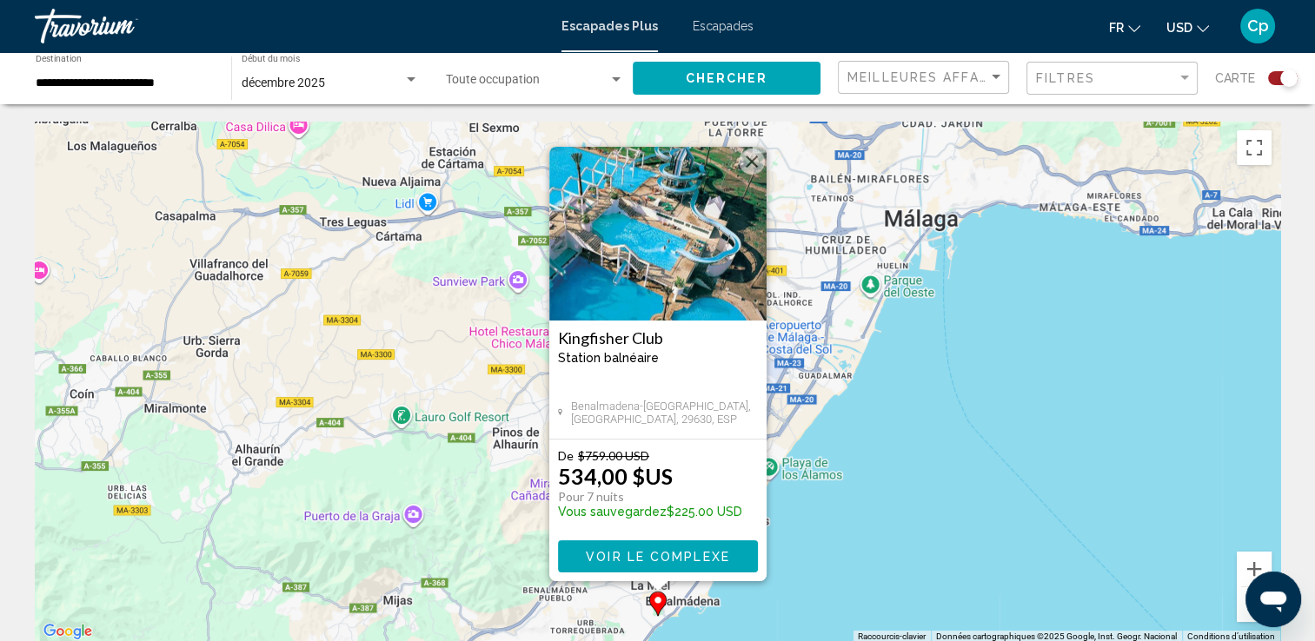
click at [819, 428] on div "Pour activer le glissement du marqueur avec le clavier, appuyez sur Alt+Entrée.…" at bounding box center [657, 382] width 1245 height 521
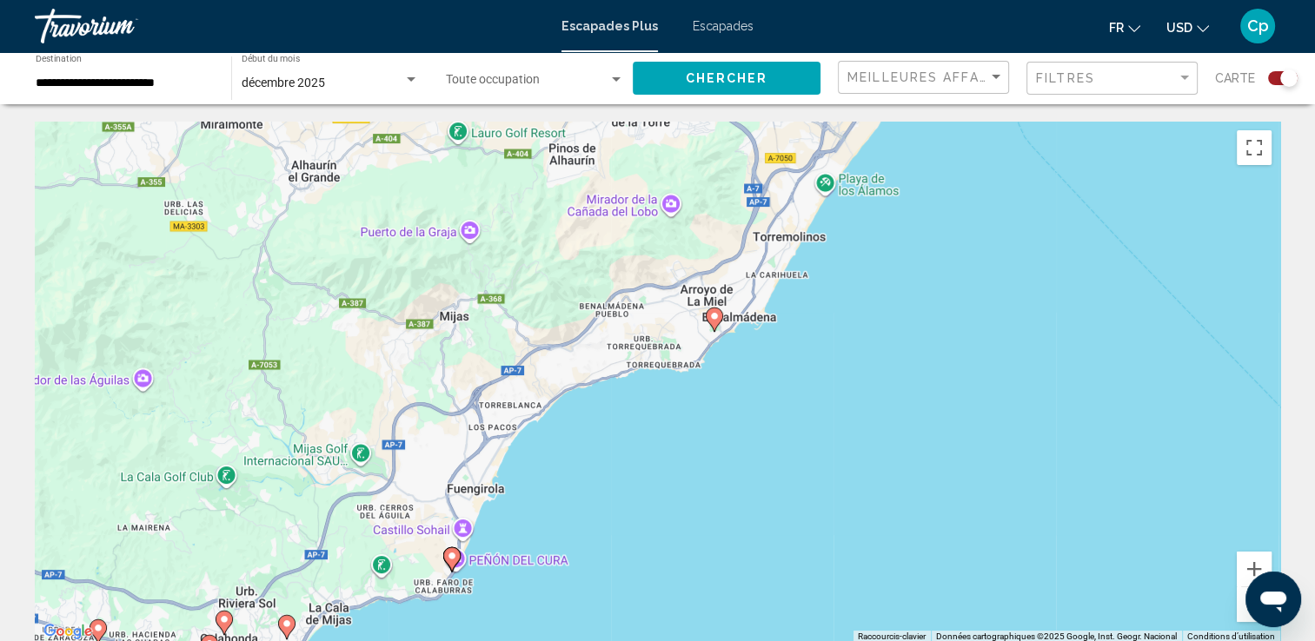
drag, startPoint x: 709, startPoint y: 461, endPoint x: 761, endPoint y: 173, distance: 293.1
click at [761, 173] on div "Pour activer le glissement du marqueur avec le clavier, appuyez sur Alt+Entrée.…" at bounding box center [657, 382] width 1245 height 521
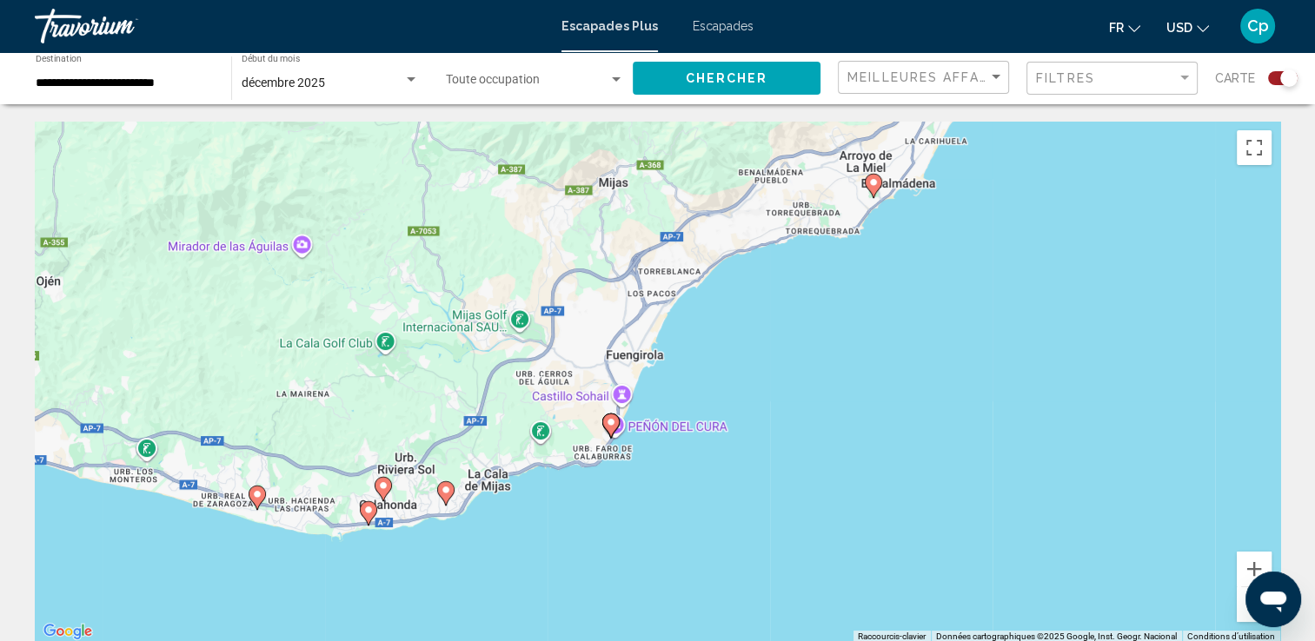
drag, startPoint x: 624, startPoint y: 321, endPoint x: 690, endPoint y: 263, distance: 87.5
click at [690, 263] on div "Pour activer le glissement du marqueur avec le clavier, appuyez sur Alt+Entrée.…" at bounding box center [657, 382] width 1245 height 521
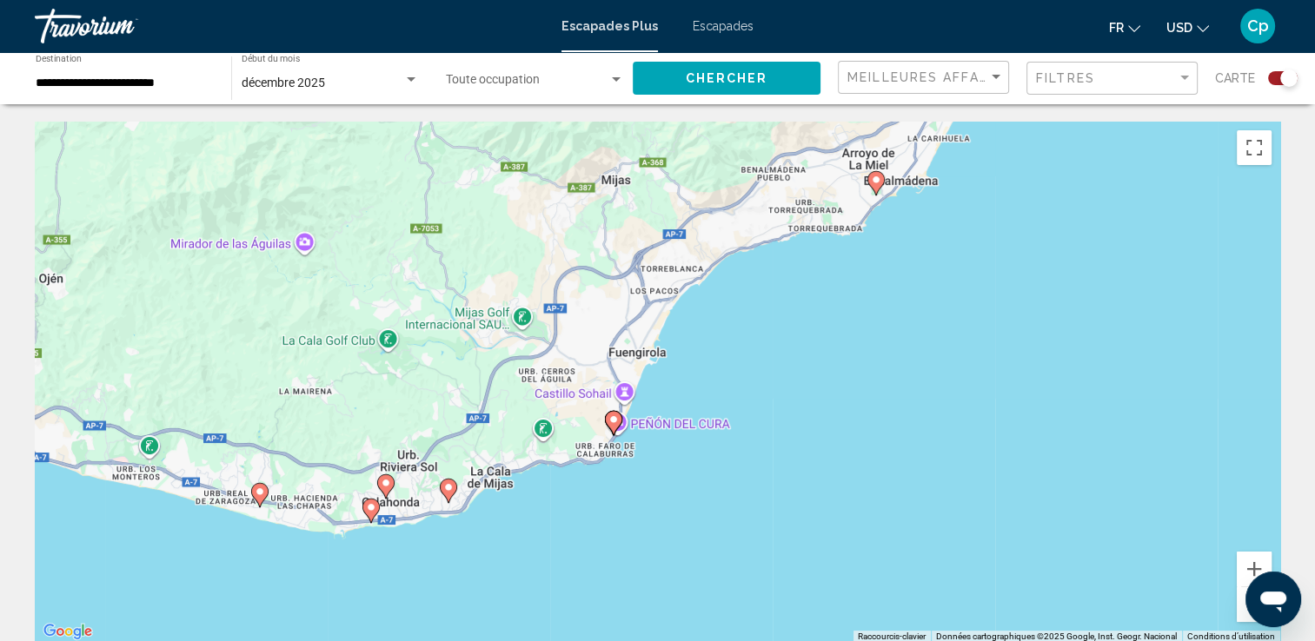
click at [616, 421] on image "Contenu principal" at bounding box center [613, 419] width 10 height 10
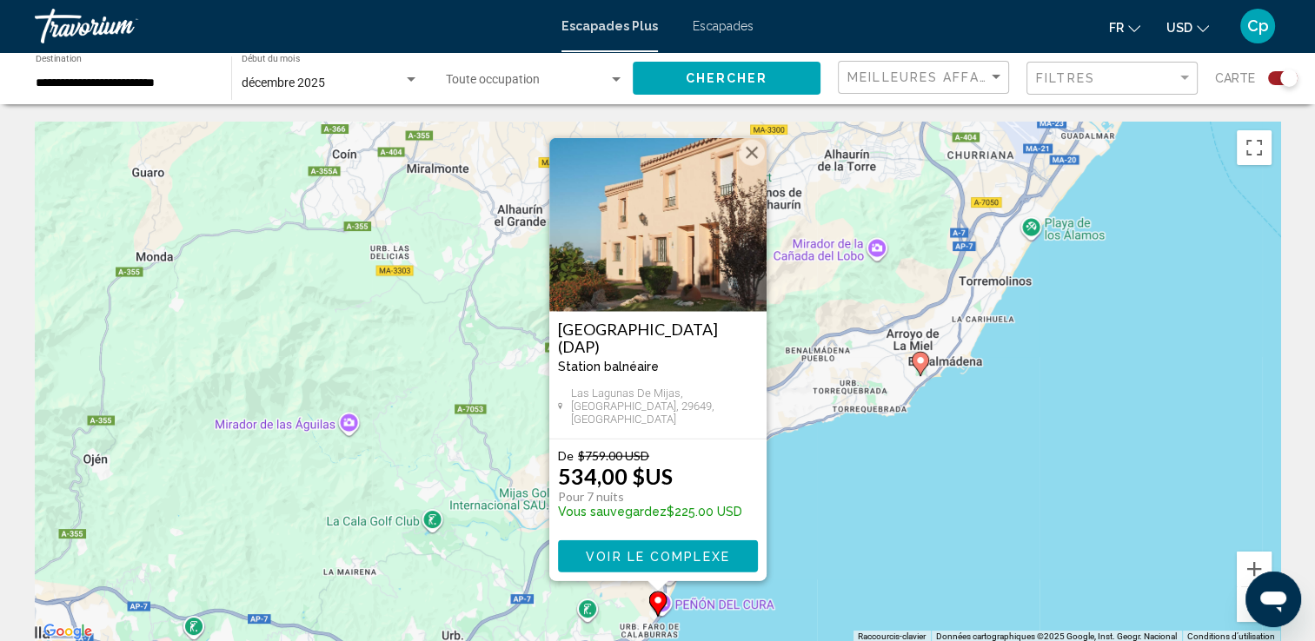
click at [754, 162] on button "Fermer" at bounding box center [752, 153] width 26 height 26
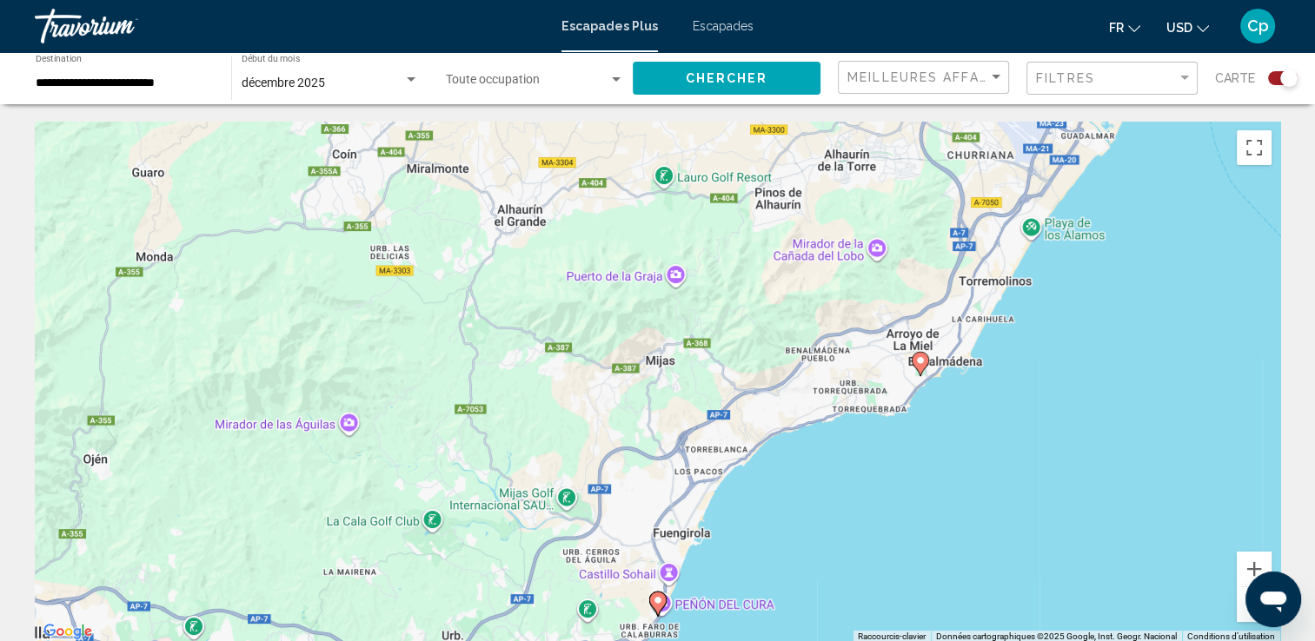
click at [1241, 613] on button "Zoom arrière" at bounding box center [1253, 604] width 35 height 35
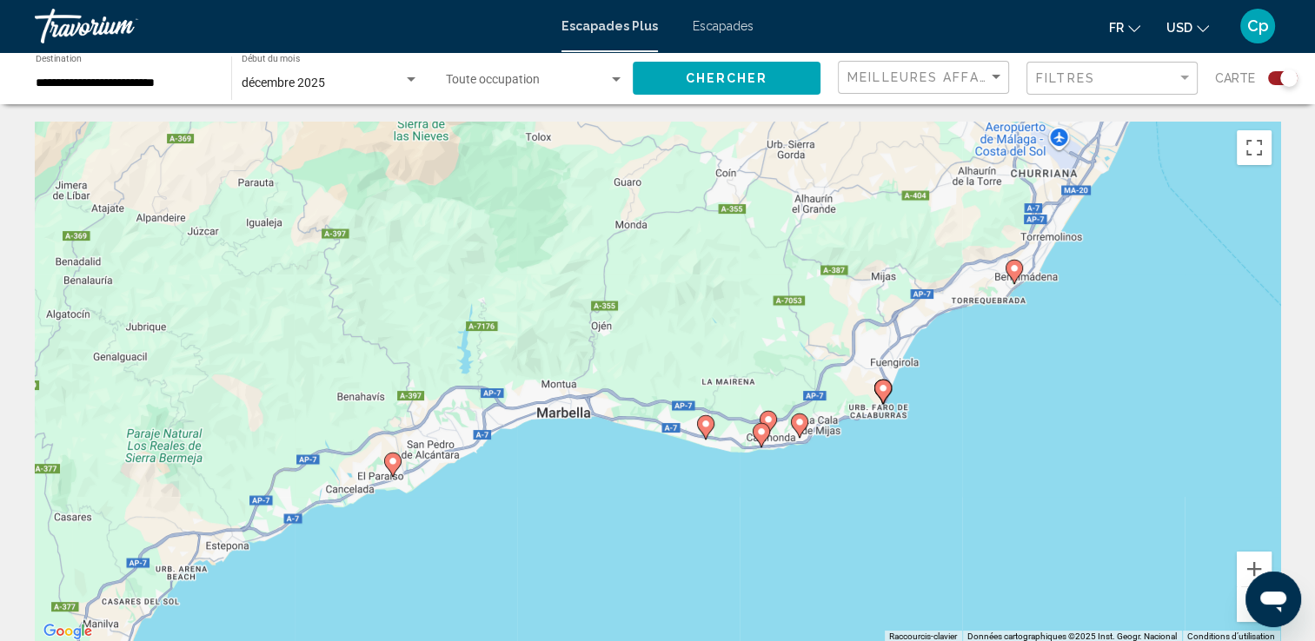
drag, startPoint x: 538, startPoint y: 443, endPoint x: 767, endPoint y: 346, distance: 249.2
click at [767, 346] on div "Pour activer le glissement du marqueur avec le clavier, appuyez sur Alt+Entrée.…" at bounding box center [657, 382] width 1245 height 521
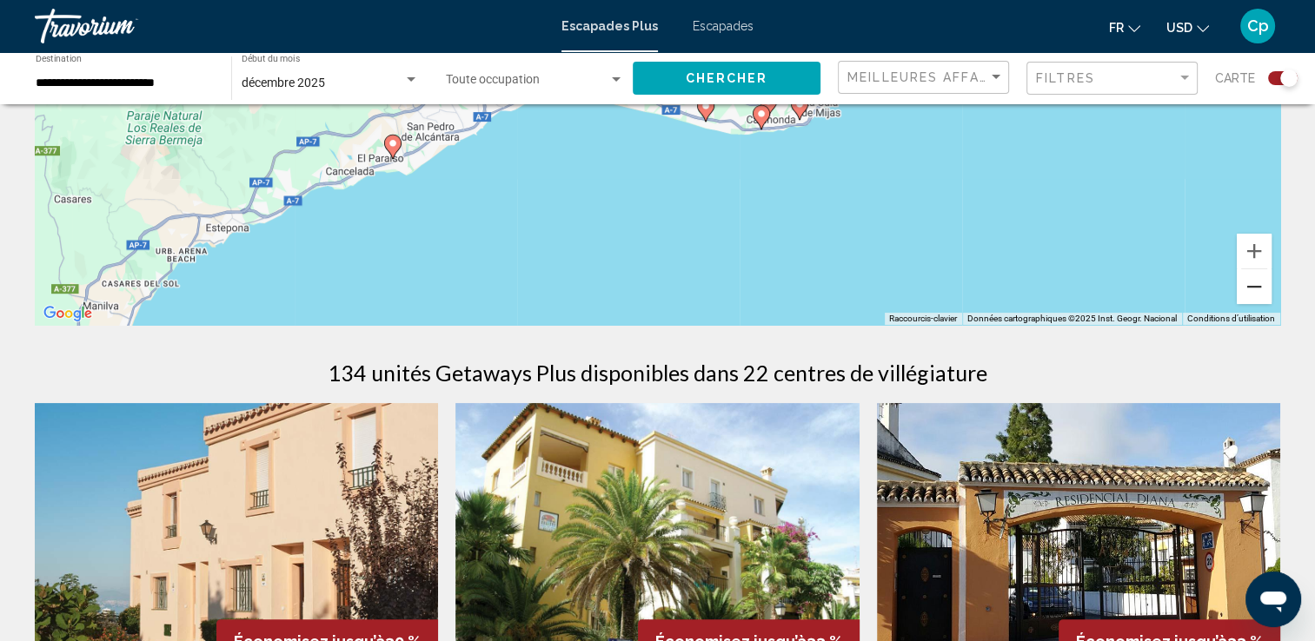
click at [1249, 291] on button "Zoom arrière" at bounding box center [1253, 286] width 35 height 35
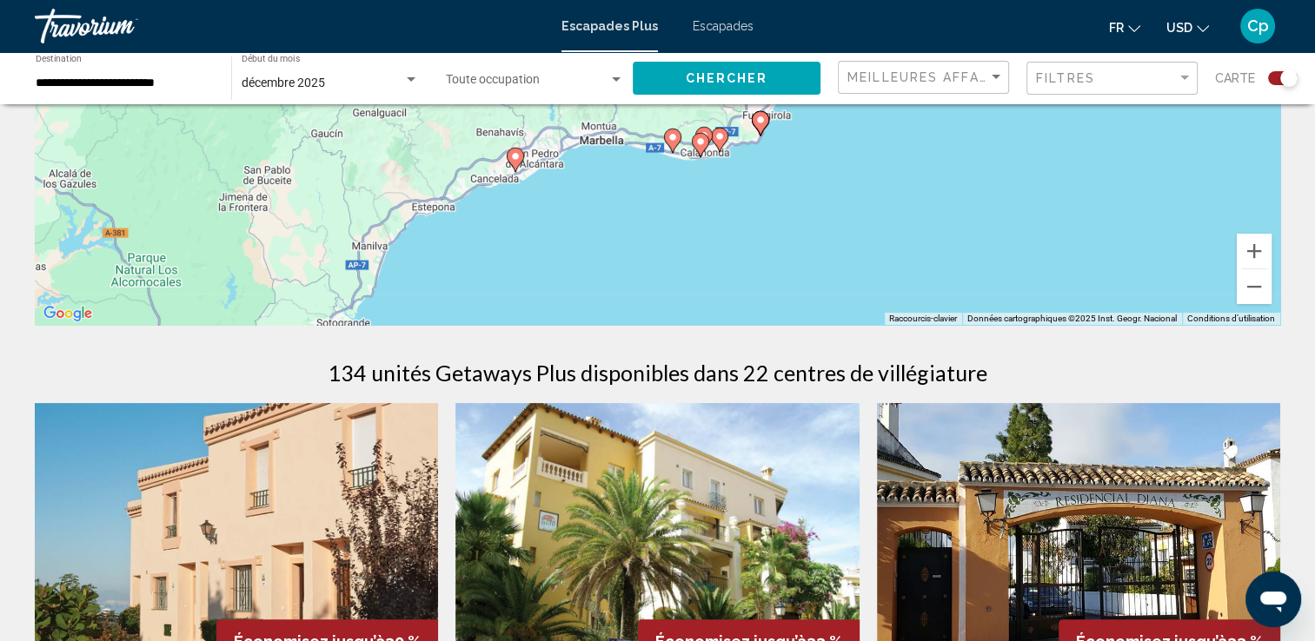
drag, startPoint x: 793, startPoint y: 255, endPoint x: 781, endPoint y: 327, distance: 73.1
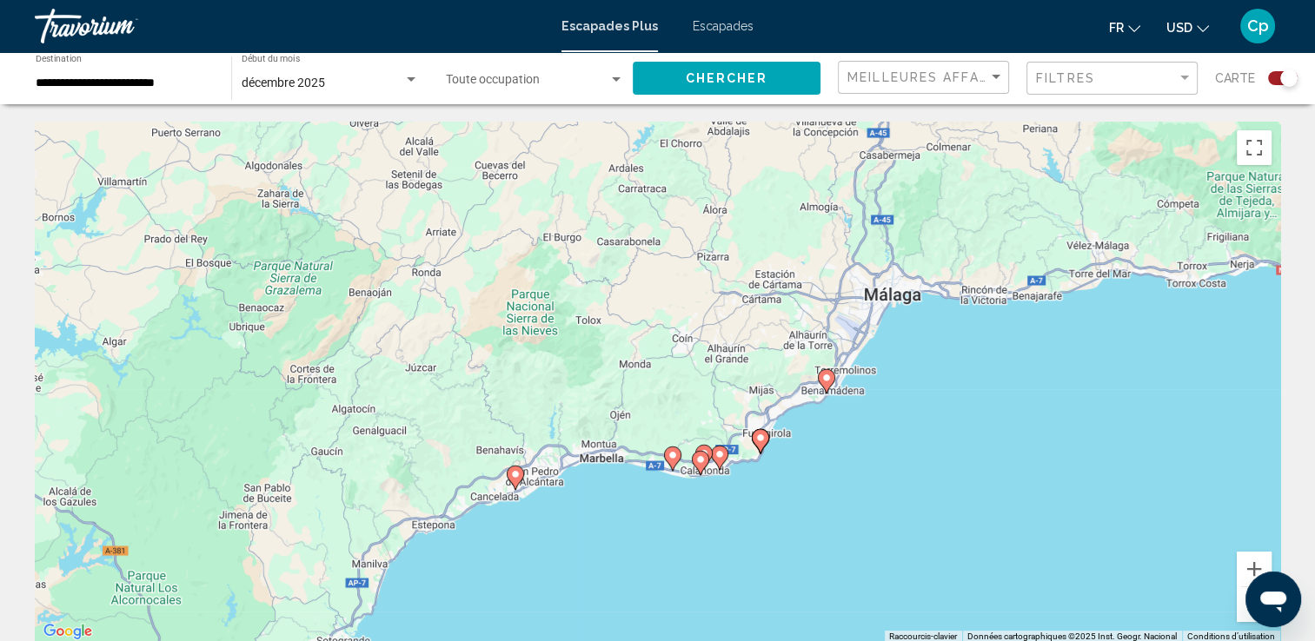
click at [1243, 613] on button "Zoom arrière" at bounding box center [1253, 604] width 35 height 35
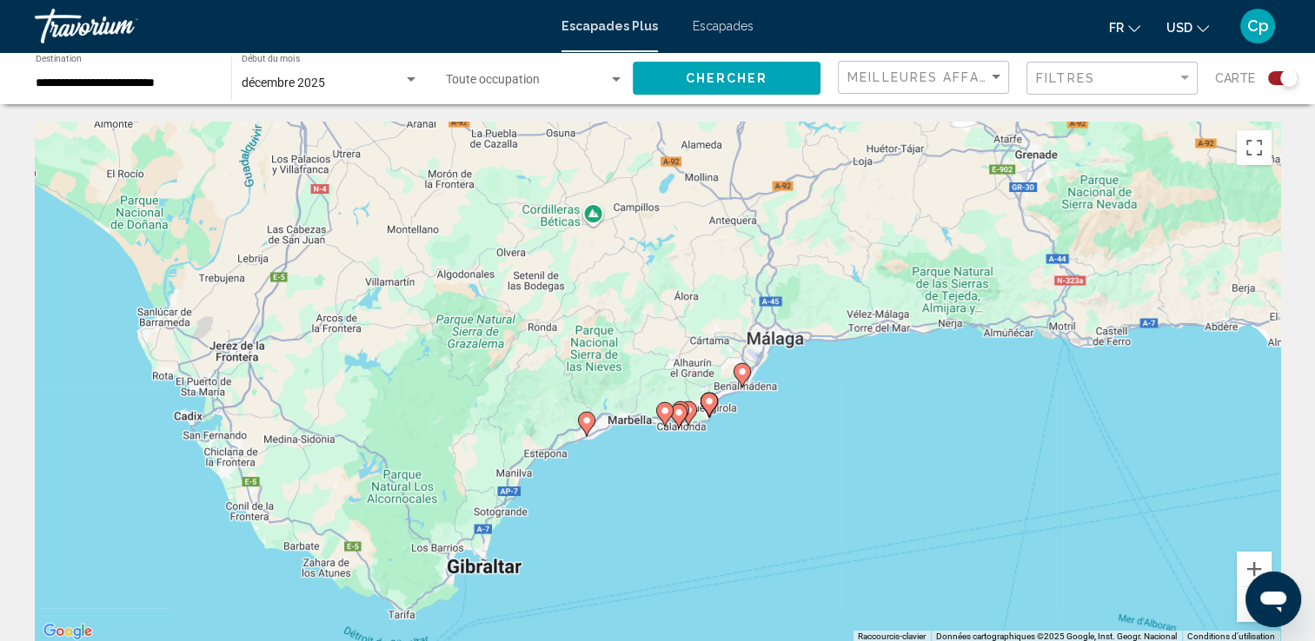
click at [1243, 613] on button "Zoom arrière" at bounding box center [1253, 604] width 35 height 35
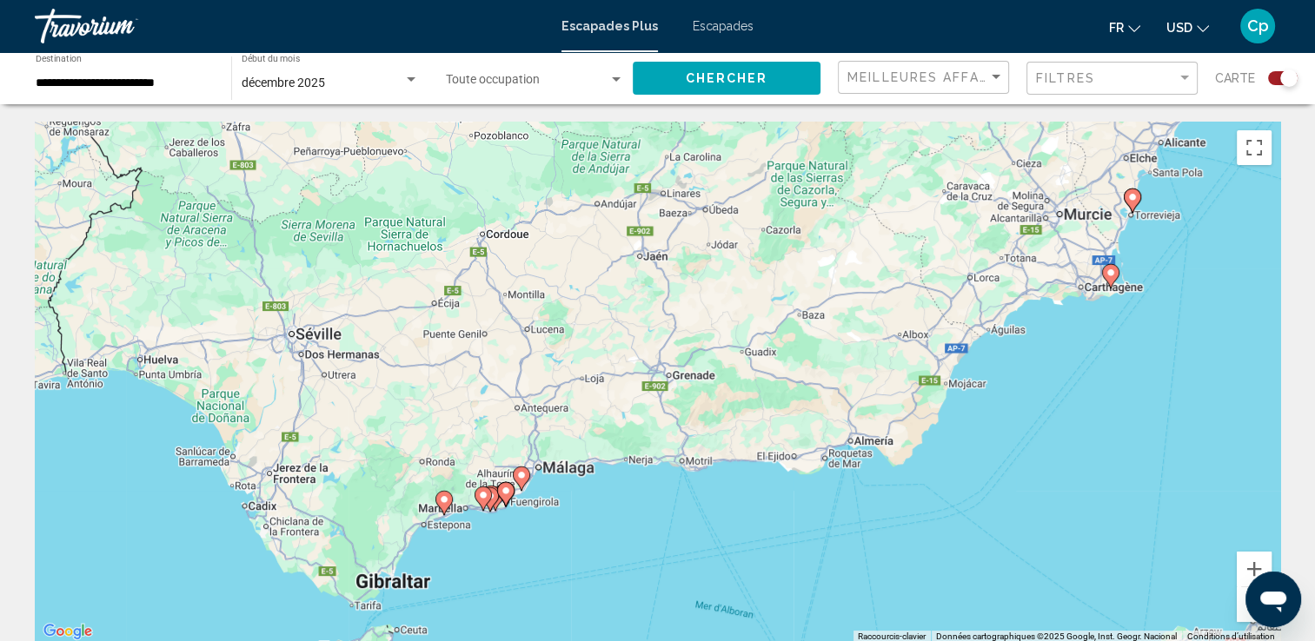
drag, startPoint x: 872, startPoint y: 314, endPoint x: 691, endPoint y: 426, distance: 213.4
click at [691, 426] on div "Pour activer le glissement du marqueur avec le clavier, appuyez sur Alt+Entrée.…" at bounding box center [657, 382] width 1245 height 521
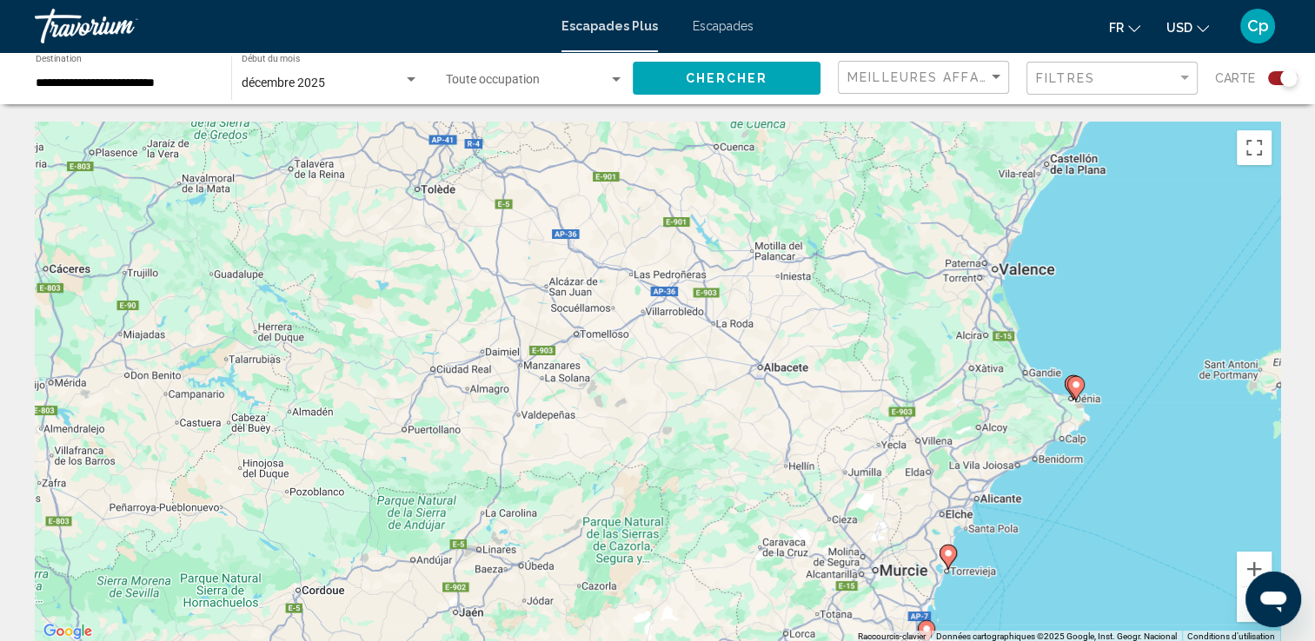
drag, startPoint x: 931, startPoint y: 374, endPoint x: 827, endPoint y: 606, distance: 254.0
click at [830, 640] on html "**********" at bounding box center [657, 320] width 1315 height 641
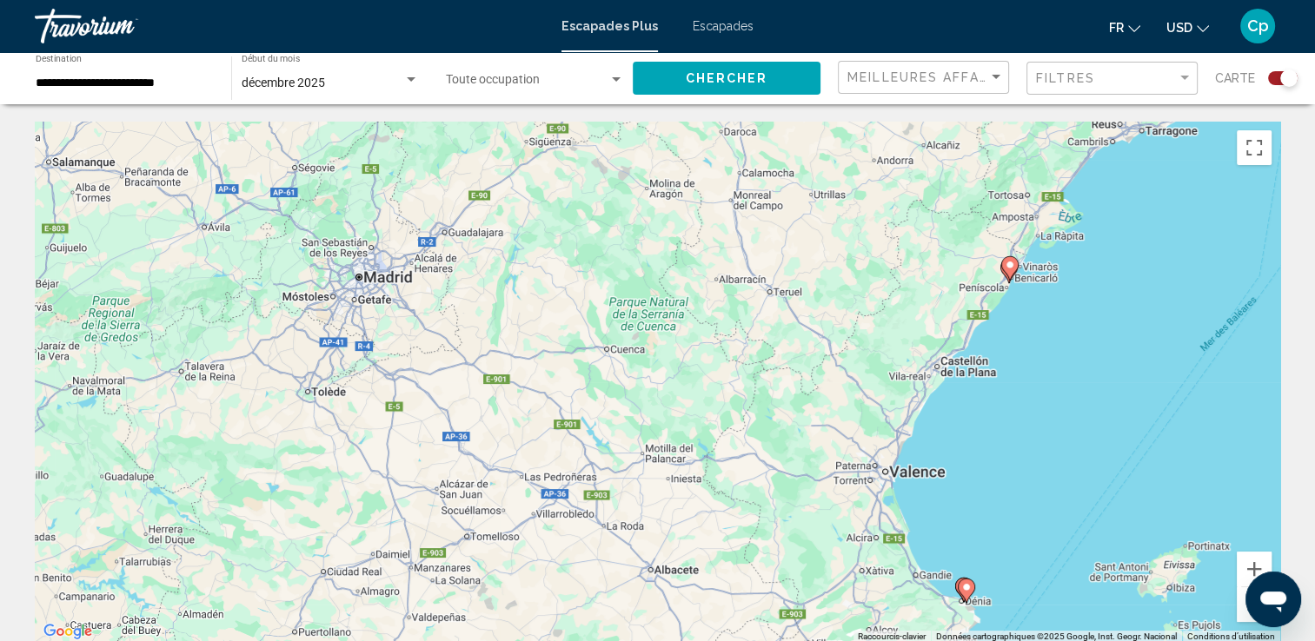
drag, startPoint x: 846, startPoint y: 317, endPoint x: 748, endPoint y: 560, distance: 262.4
click at [749, 560] on div "Pour activer le glissement du marqueur avec le clavier, appuyez sur Alt+Entrée.…" at bounding box center [657, 382] width 1245 height 521
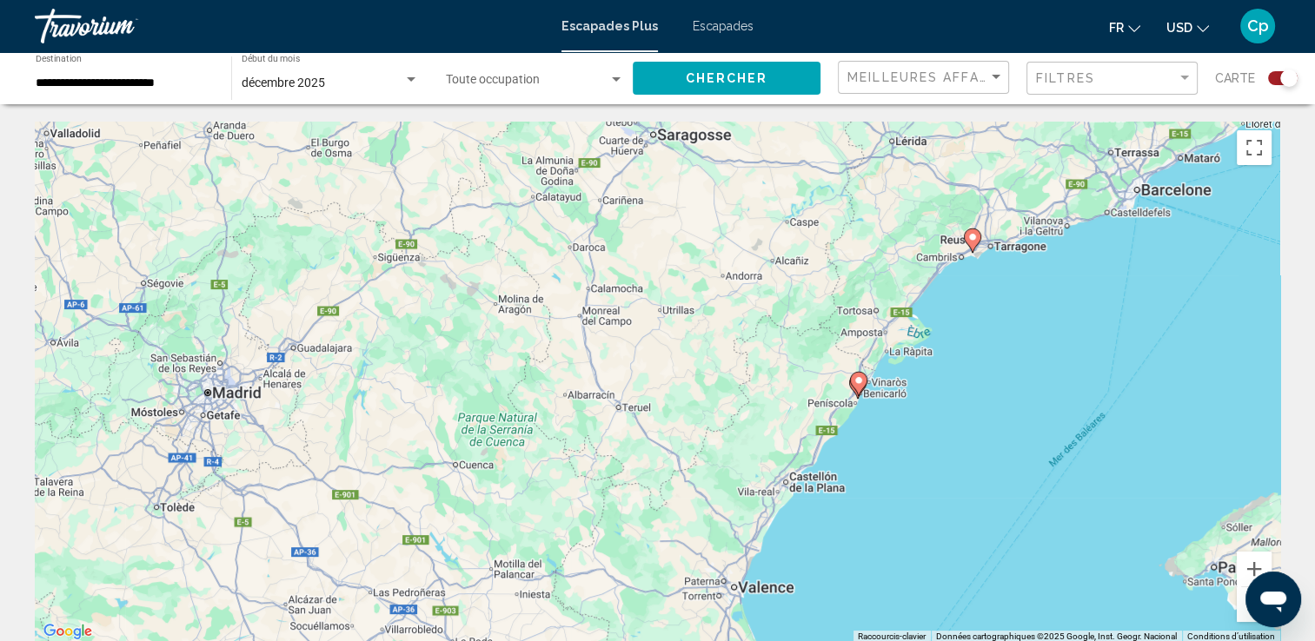
drag, startPoint x: 765, startPoint y: 406, endPoint x: 651, endPoint y: 434, distance: 117.4
click at [651, 434] on div "Pour activer le glissement du marqueur avec le clavier, appuyez sur Alt+Entrée.…" at bounding box center [657, 382] width 1245 height 521
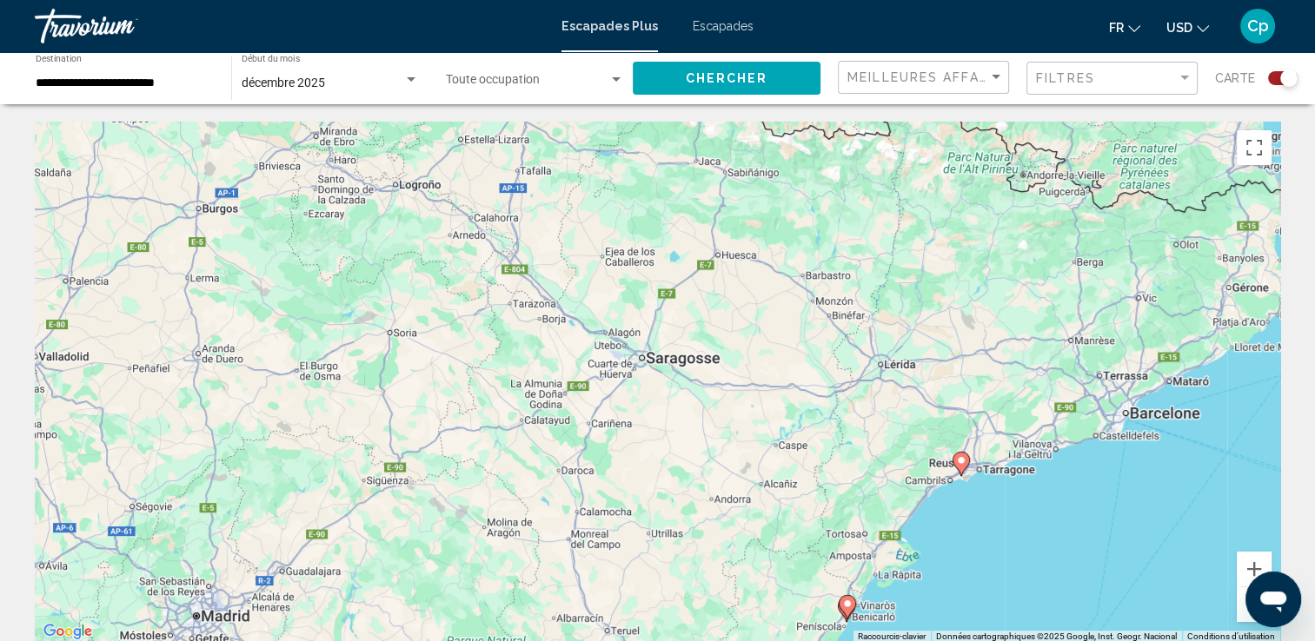
drag, startPoint x: 777, startPoint y: 287, endPoint x: 764, endPoint y: 510, distance: 223.7
click at [764, 510] on div "Pour activer le glissement du marqueur avec le clavier, appuyez sur Alt+Entrée.…" at bounding box center [657, 382] width 1245 height 521
click at [1245, 610] on button "Zoom arrière" at bounding box center [1253, 604] width 35 height 35
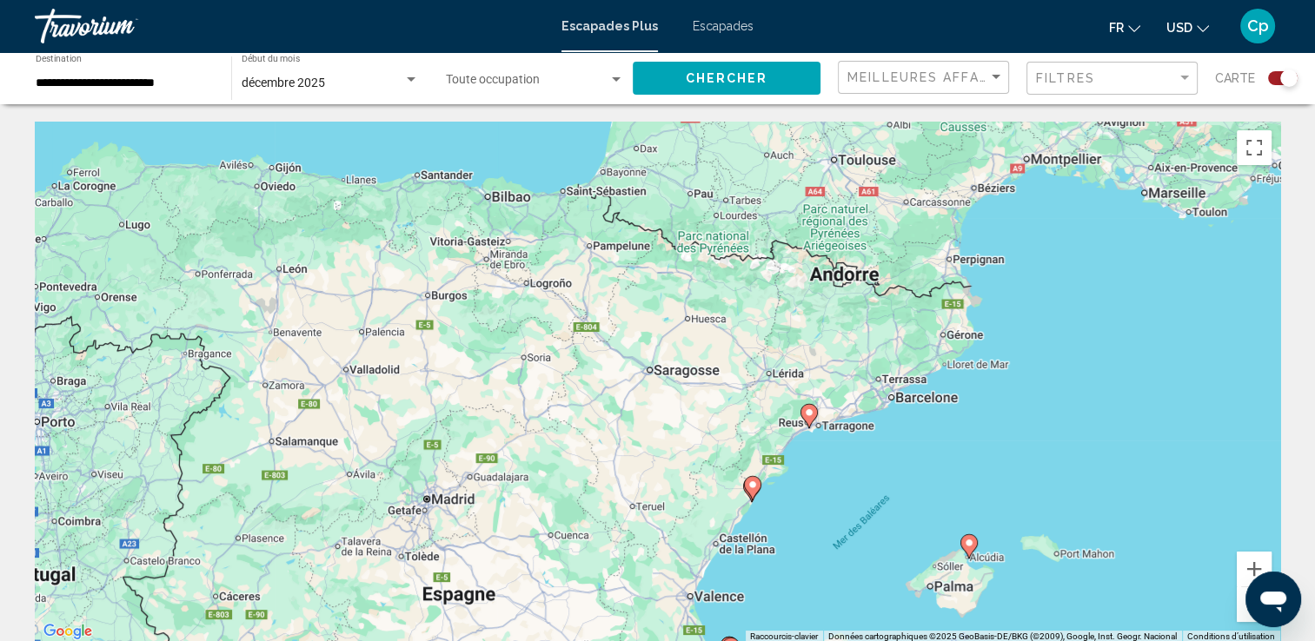
click at [1244, 610] on button "Zoom arrière" at bounding box center [1253, 604] width 35 height 35
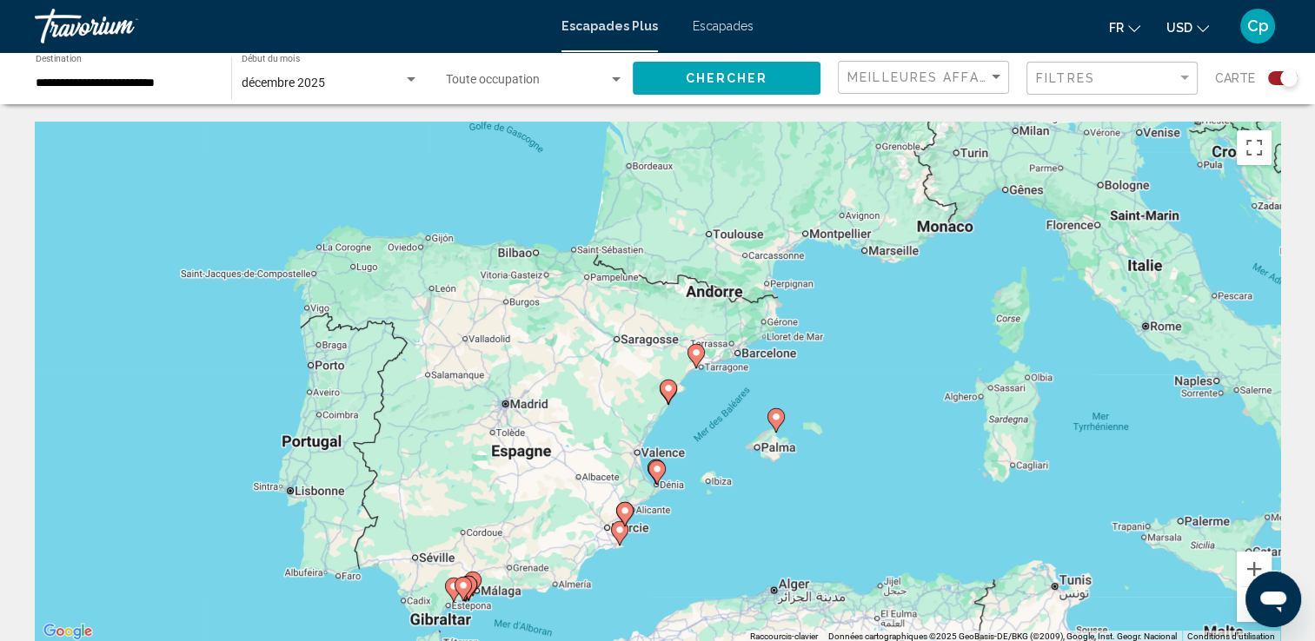
drag, startPoint x: 799, startPoint y: 355, endPoint x: 812, endPoint y: 264, distance: 91.3
click at [812, 264] on div "Pour activer le glissement du marqueur avec le clavier, appuyez sur Alt+Entrée.…" at bounding box center [657, 382] width 1245 height 521
